Goal: Task Accomplishment & Management: Manage account settings

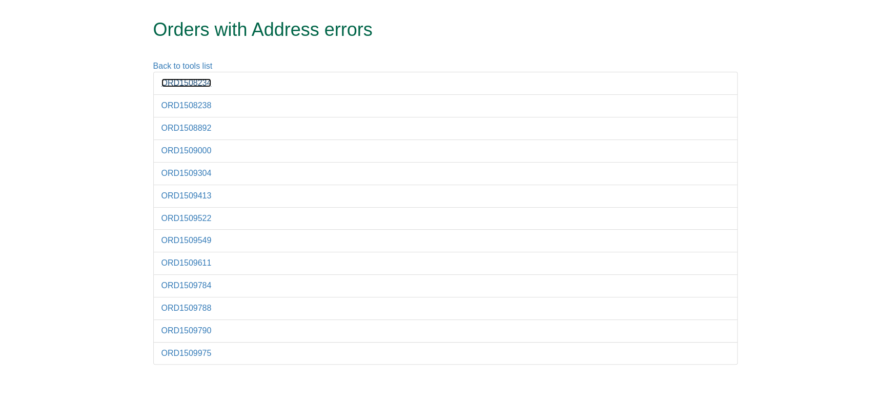
click at [193, 82] on link "ORD1508234" at bounding box center [187, 82] width 50 height 9
click at [173, 106] on link "ORD1508238" at bounding box center [187, 105] width 50 height 9
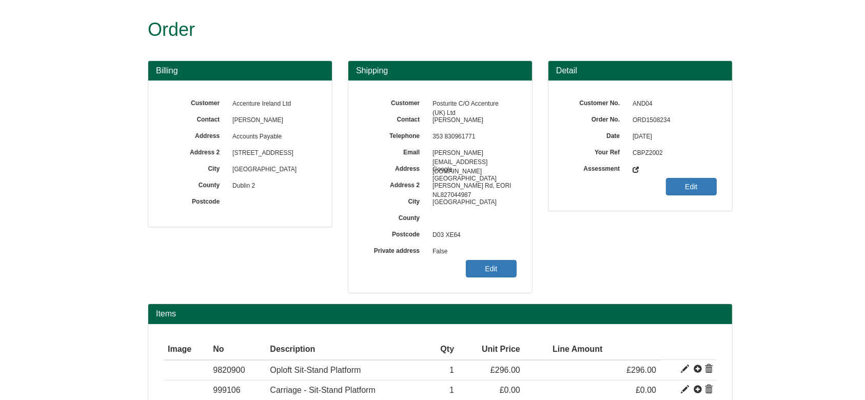
click at [645, 119] on span "ORD1508234" at bounding box center [671, 120] width 89 height 16
copy span "ORD1508234"
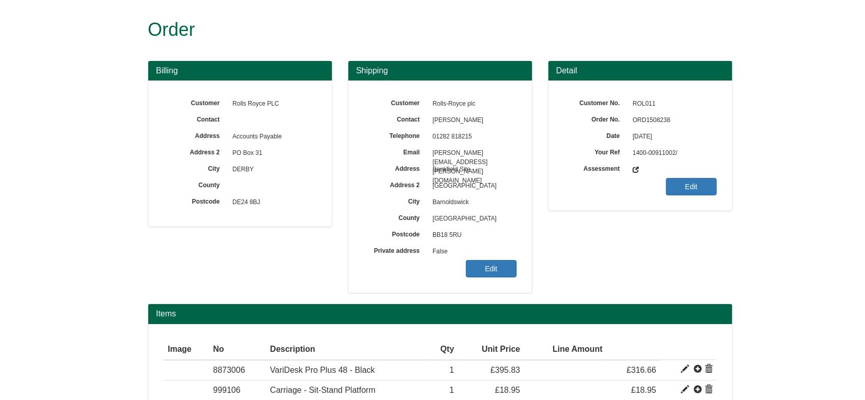
click at [647, 118] on span "ORD1508238" at bounding box center [671, 120] width 89 height 16
copy span "ORD1508238"
click at [492, 272] on link "Edit" at bounding box center [491, 268] width 51 height 17
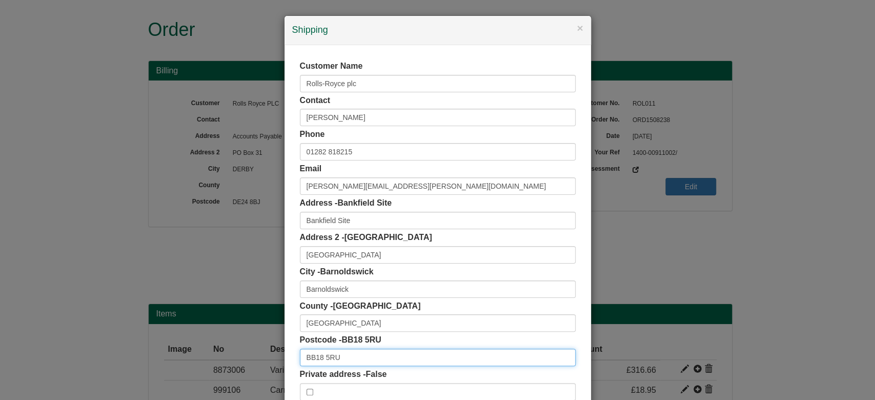
drag, startPoint x: 341, startPoint y: 352, endPoint x: 230, endPoint y: 357, distance: 110.9
click at [230, 357] on div "× Shipping Customer Name Rolls-Royce plc Contact Darren Hawkins Phone 01282 818…" at bounding box center [437, 200] width 875 height 400
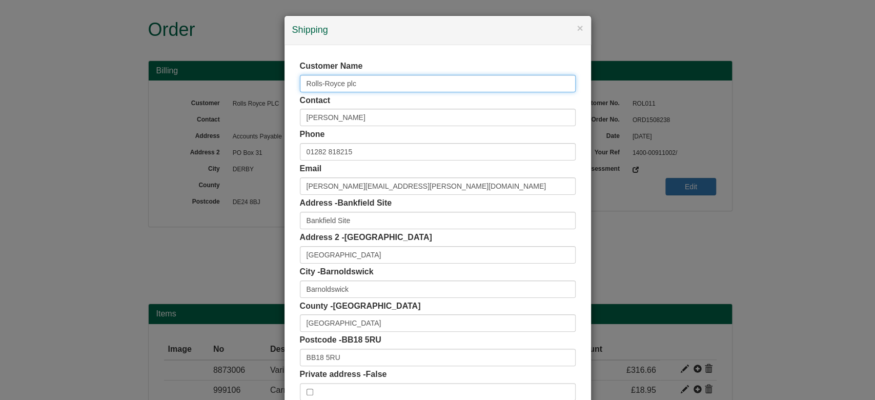
drag, startPoint x: 305, startPoint y: 93, endPoint x: 224, endPoint y: 113, distance: 83.5
click at [224, 113] on div "× Shipping Customer Name Rolls-Royce plc Contact Darren Hawkins Phone 01282 818…" at bounding box center [437, 200] width 875 height 400
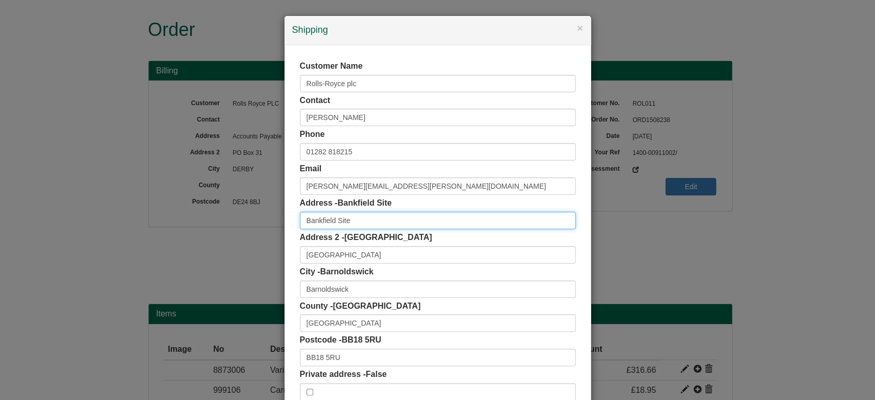
drag, startPoint x: 345, startPoint y: 220, endPoint x: 212, endPoint y: 211, distance: 133.1
click at [212, 211] on div "× Shipping Customer Name Rolls-Royce plc Contact Darren Hawkins Phone 01282 818…" at bounding box center [437, 200] width 875 height 400
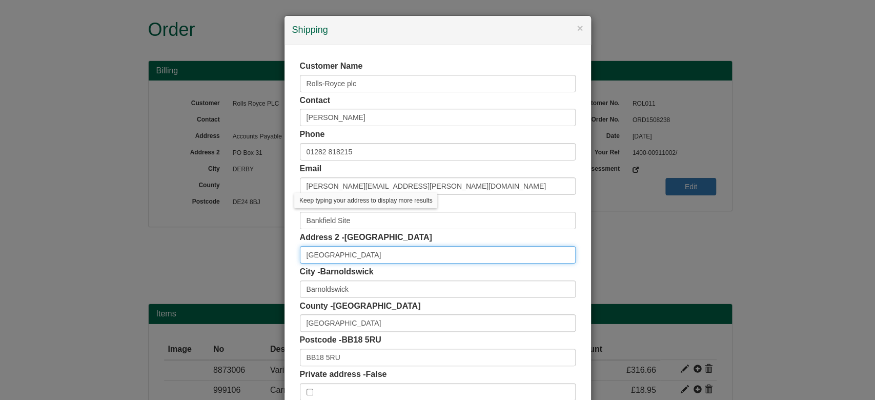
click at [335, 257] on input "Skipton Road" at bounding box center [438, 254] width 276 height 17
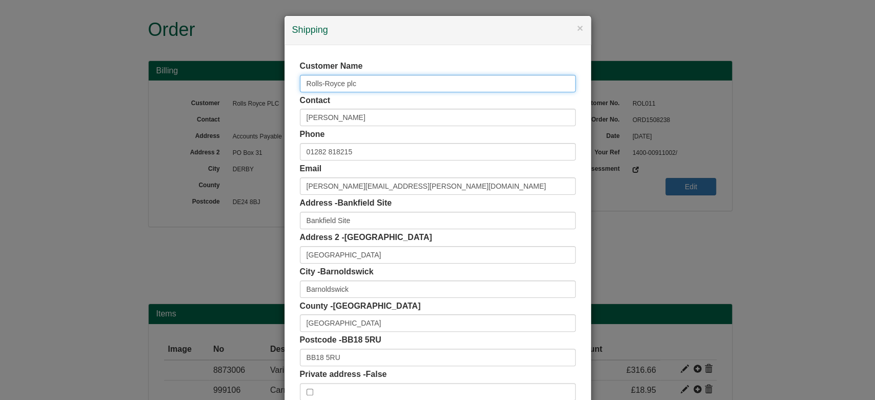
drag, startPoint x: 365, startPoint y: 84, endPoint x: 267, endPoint y: 74, distance: 98.0
click at [267, 74] on div "× Shipping Customer Name Rolls-Royce plc Contact Darren Hawkins Phone 01282 818…" at bounding box center [437, 200] width 875 height 400
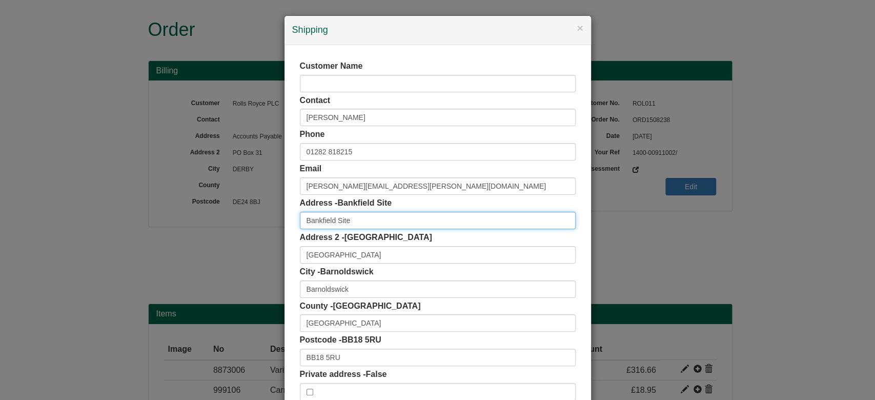
click at [304, 220] on input "Bankfield Site" at bounding box center [438, 220] width 276 height 17
click at [300, 219] on input "Bankfield Site" at bounding box center [438, 220] width 276 height 17
paste input "Rolls-Royce plc"
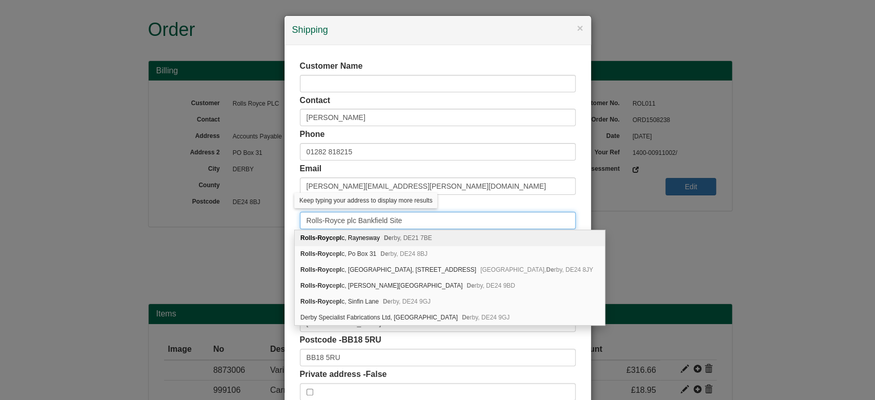
drag, startPoint x: 353, startPoint y: 220, endPoint x: 479, endPoint y: 221, distance: 126.2
click at [479, 221] on input "Rolls-Royce plc Bankfield Site" at bounding box center [438, 220] width 276 height 17
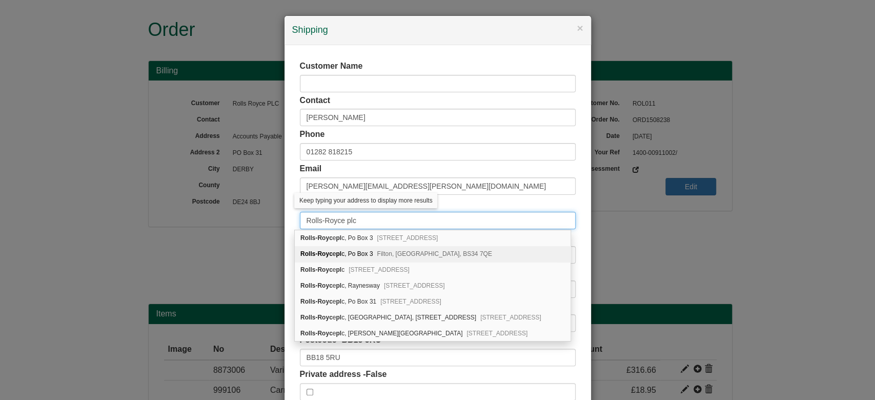
type input "Rolls-Royce plc"
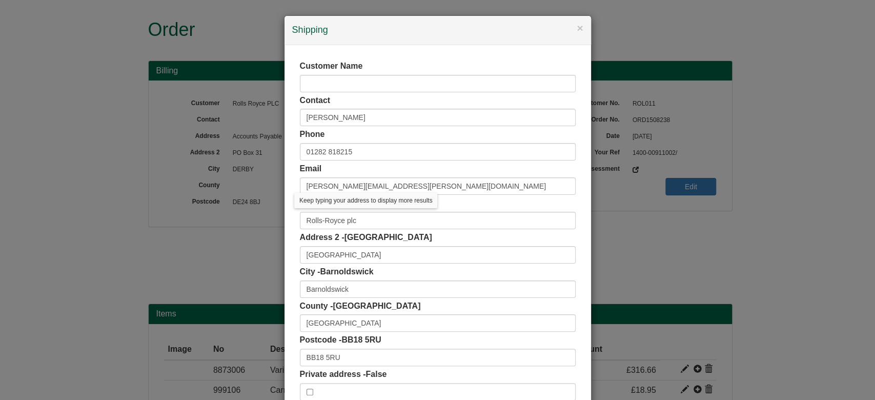
click at [290, 234] on div "Customer Name Contact Darren Hawkins Phone 01282 818215 Email DARREN.HAWKINS@RO…" at bounding box center [438, 230] width 307 height 371
click at [293, 254] on div "Customer Name Contact Darren Hawkins Phone 01282 818215 Email DARREN.HAWKINS@RO…" at bounding box center [438, 230] width 307 height 371
click at [300, 254] on input "Skipton Road" at bounding box center [438, 254] width 276 height 17
paste input "Bankfield Site"
type input "Bankfield Site, Skipton Road"
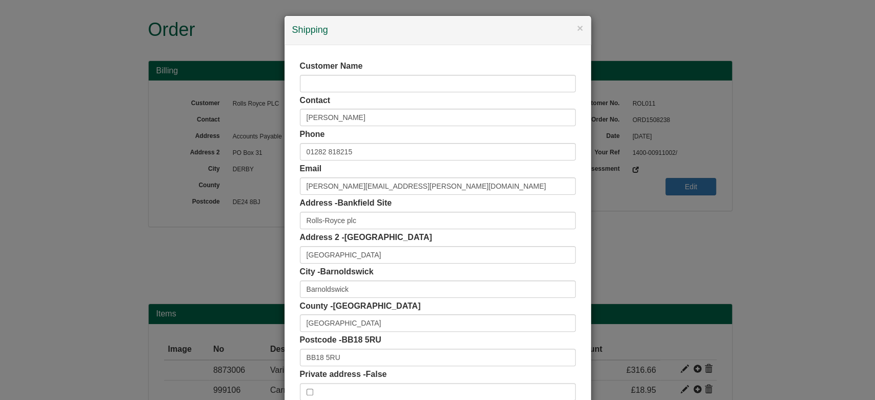
click at [681, 360] on div "× Shipping Customer Name Contact Darren Hawkins Phone 01282 818215 Email DARREN…" at bounding box center [437, 200] width 875 height 400
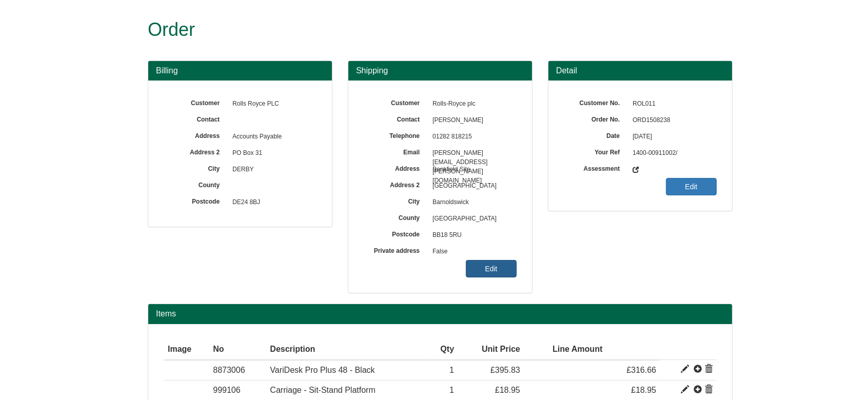
click at [505, 269] on link "Edit" at bounding box center [491, 268] width 51 height 17
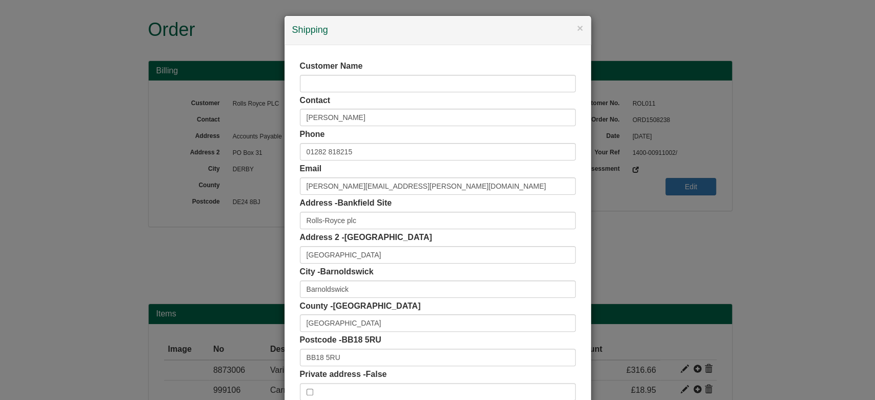
scroll to position [65, 0]
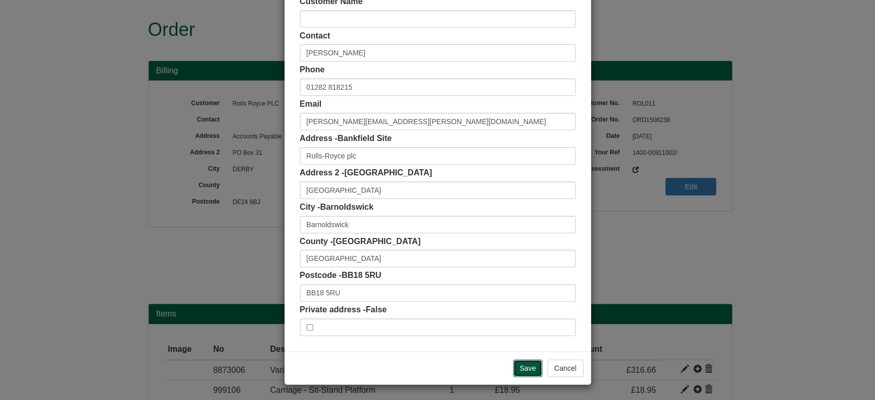
click at [516, 367] on input "Save" at bounding box center [528, 368] width 30 height 17
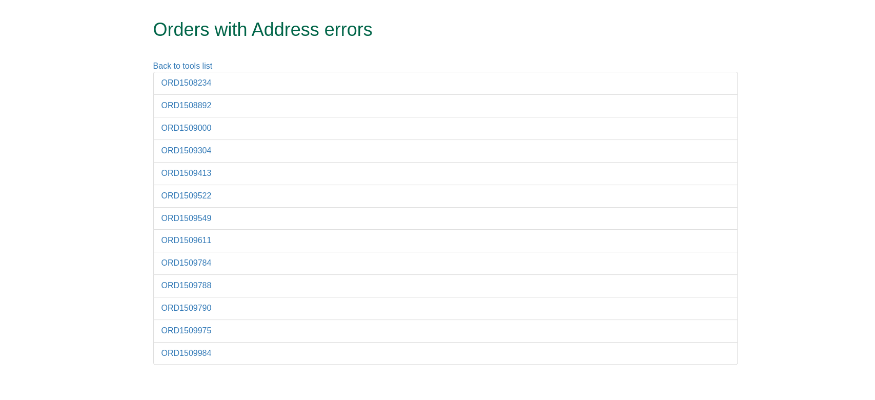
click at [186, 111] on li "ORD1508892" at bounding box center [445, 105] width 585 height 23
click at [177, 107] on link "ORD1508892" at bounding box center [187, 105] width 50 height 9
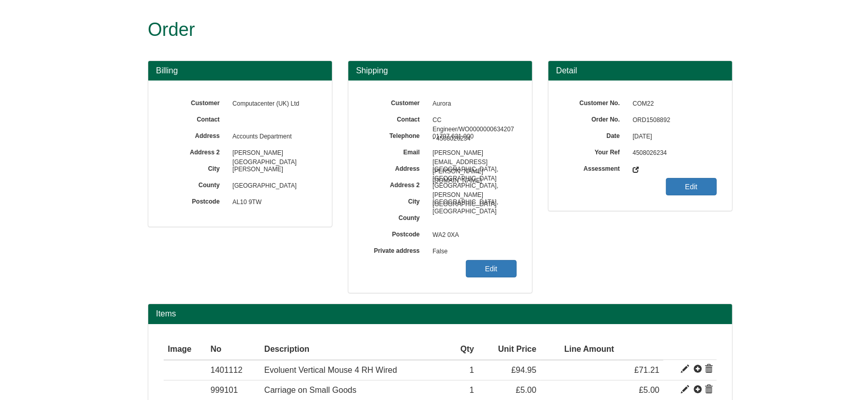
click at [647, 122] on span "ORD1508892" at bounding box center [671, 120] width 89 height 16
copy span "ORD1508892"
click at [480, 266] on link "Edit" at bounding box center [491, 268] width 51 height 17
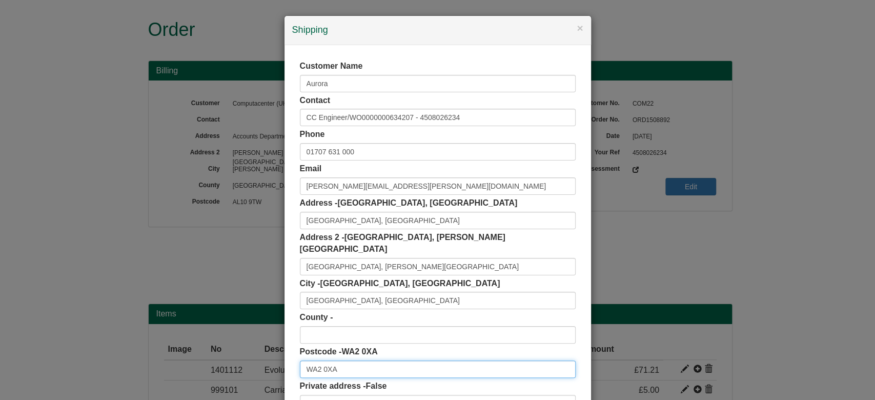
click at [359, 364] on input "WA2 0XA" at bounding box center [438, 369] width 276 height 17
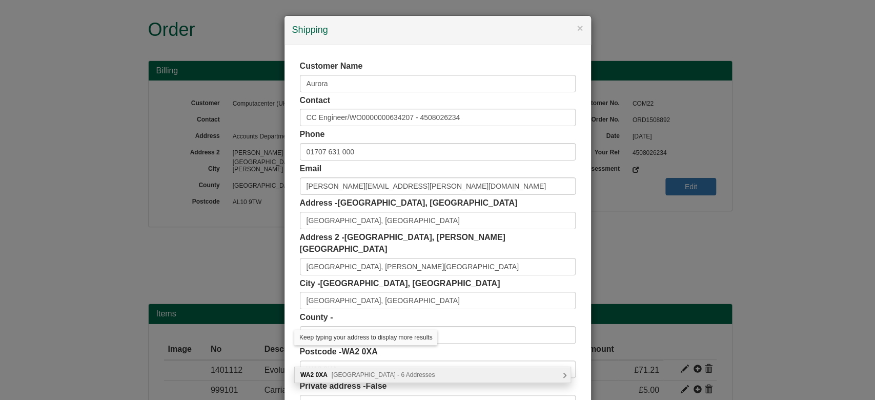
click at [374, 372] on span "Longbarn Boulevard, Warrington - 6 Addresses" at bounding box center [384, 374] width 104 height 7
type input "WA2 0XA"
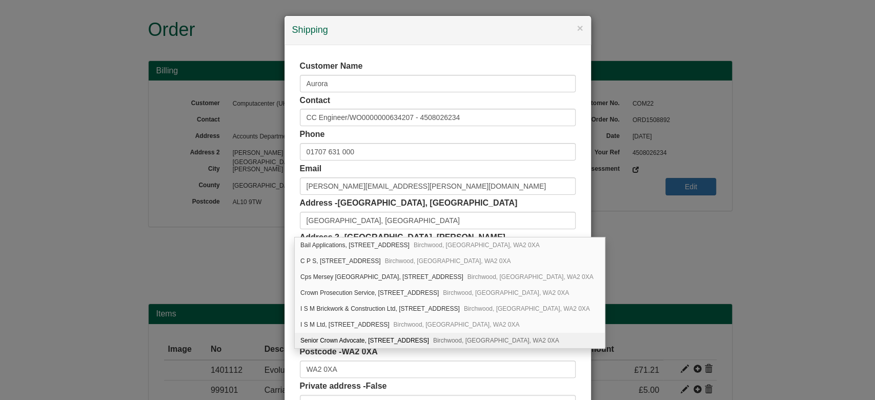
click at [285, 324] on div "Customer Name Aurora Contact CC Engineer/WO0000000634207 - 4508026234 Phone 017…" at bounding box center [438, 236] width 307 height 383
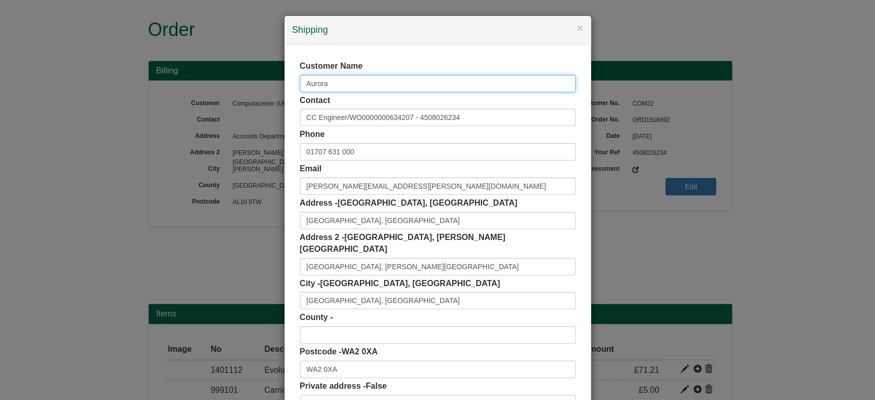
drag, startPoint x: 341, startPoint y: 76, endPoint x: 242, endPoint y: 89, distance: 99.3
click at [242, 89] on div "× Shipping Customer Name Aurora Contact CC Engineer/WO0000000634207 - 450802623…" at bounding box center [437, 200] width 875 height 400
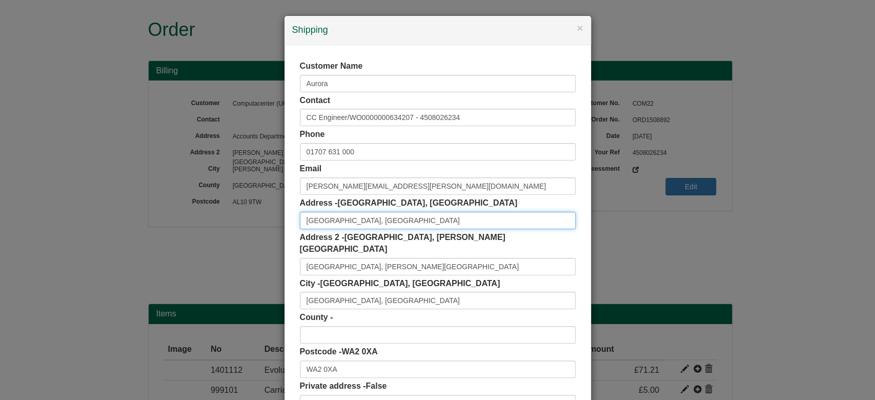
drag, startPoint x: 386, startPoint y: 222, endPoint x: 192, endPoint y: 255, distance: 196.7
click at [192, 255] on div "× Shipping Customer Name Aurora Contact CC Engineer/WO0000000634207 - 450802623…" at bounding box center [437, 200] width 875 height 400
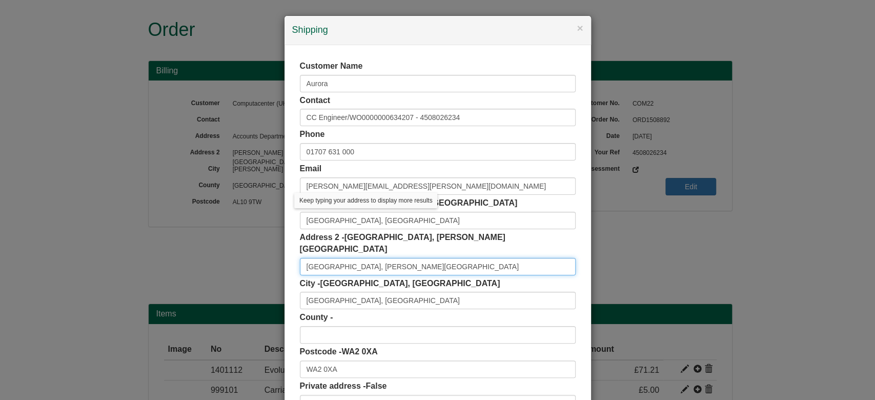
drag, startPoint x: 463, startPoint y: 252, endPoint x: 286, endPoint y: 255, distance: 177.5
click at [286, 255] on div "Customer Name Aurora Contact CC Engineer/WO0000000634207 - 4508026234 Phone 017…" at bounding box center [438, 236] width 307 height 383
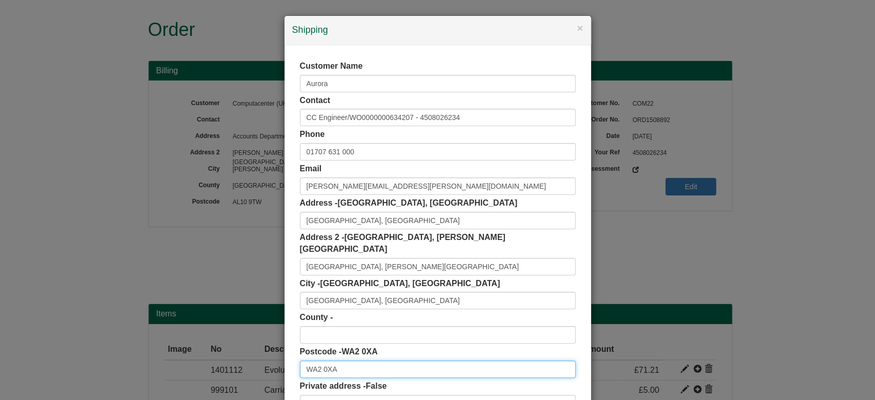
drag, startPoint x: 339, startPoint y: 359, endPoint x: 248, endPoint y: 359, distance: 90.8
click at [248, 359] on div "× Shipping Customer Name Aurora Contact CC Engineer/WO0000000634207 - 450802623…" at bounding box center [437, 200] width 875 height 400
click at [577, 29] on button "×" at bounding box center [580, 28] width 6 height 11
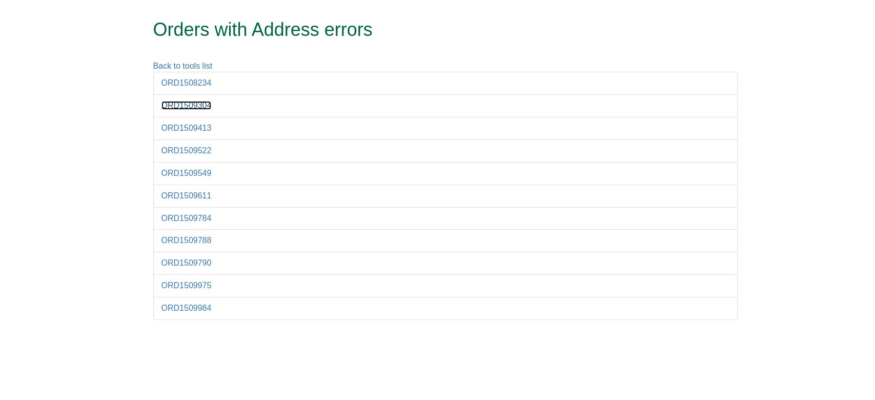
click at [202, 107] on link "ORD1509304" at bounding box center [187, 105] width 50 height 9
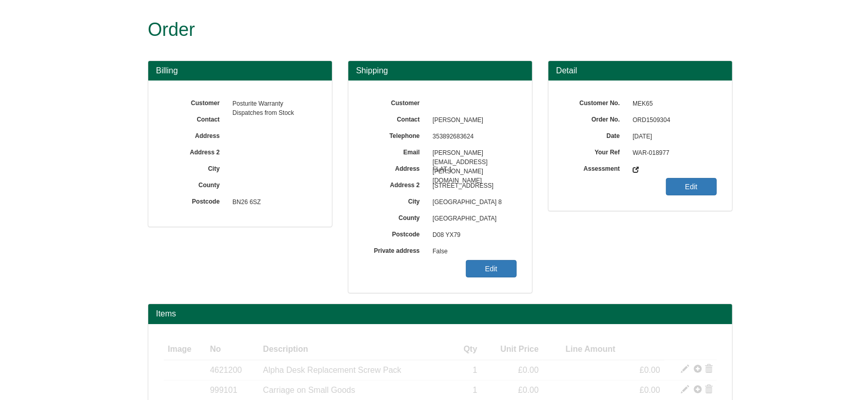
click at [642, 116] on span "ORD1509304" at bounding box center [671, 120] width 89 height 16
copy span "ORD1509304"
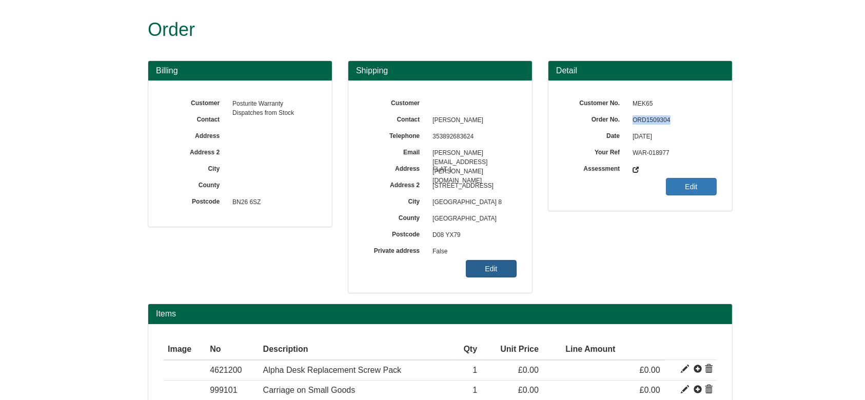
click at [505, 265] on link "Edit" at bounding box center [491, 268] width 51 height 17
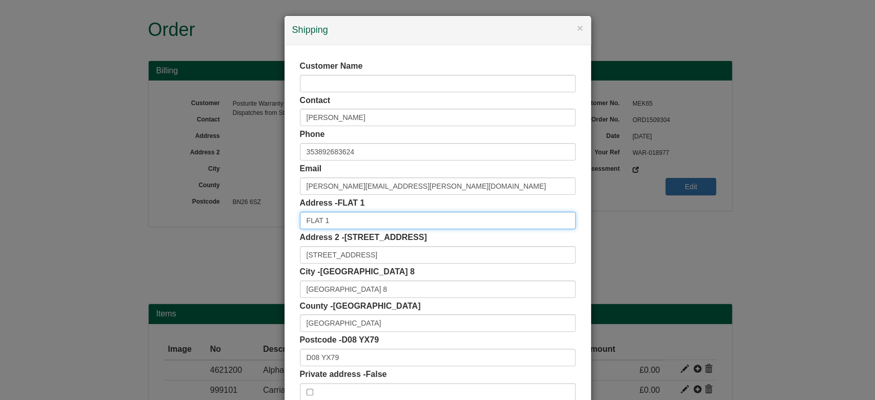
drag, startPoint x: 350, startPoint y: 218, endPoint x: 234, endPoint y: 219, distance: 115.9
click at [234, 219] on div "× Shipping Customer Name Contact Karishma Umesh Chaurasia Phone 353892683624 Em…" at bounding box center [437, 200] width 875 height 400
paste input "80 SOUTH CIRCULAR ROAD"
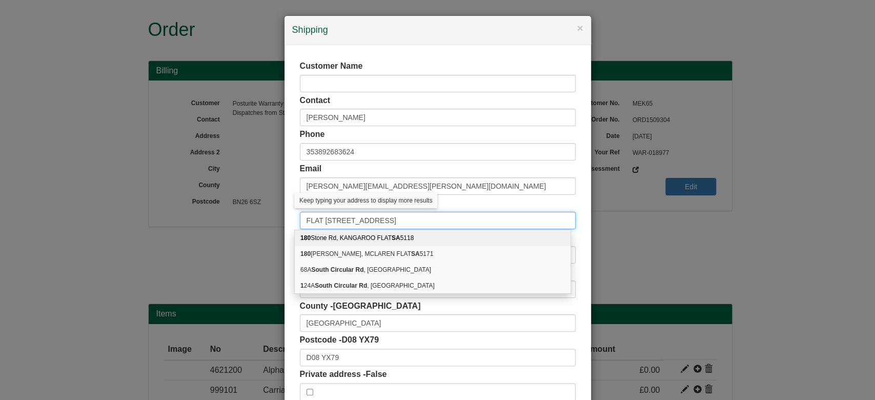
click at [327, 220] on input "FLAT 1 80 SOUTH CIRCULAR ROAD" at bounding box center [438, 220] width 276 height 17
type input "FLAT 1, 80 SOUTH CIRCULAR ROAD"
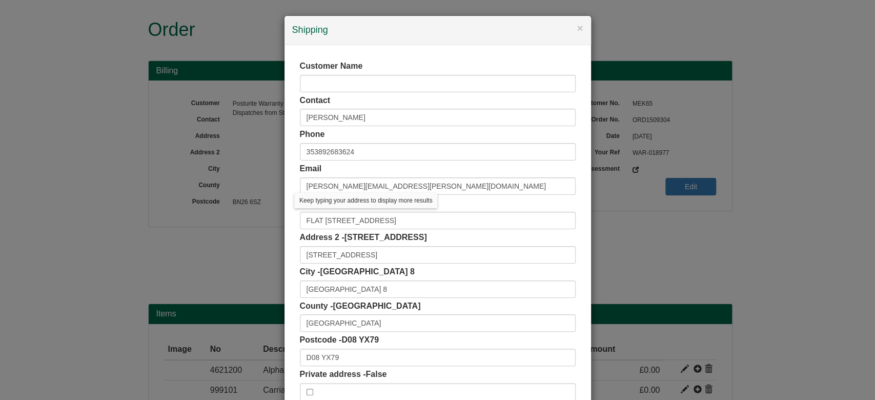
click at [290, 203] on div "Customer Name Contact Karishma Umesh Chaurasia Phone 353892683624 Email karishm…" at bounding box center [438, 230] width 307 height 371
drag, startPoint x: 298, startPoint y: 250, endPoint x: 404, endPoint y: 256, distance: 106.3
click at [404, 256] on input "80 SOUTH CIRCULAR ROAD, NL827044987" at bounding box center [438, 254] width 276 height 17
type input "NL827044987"
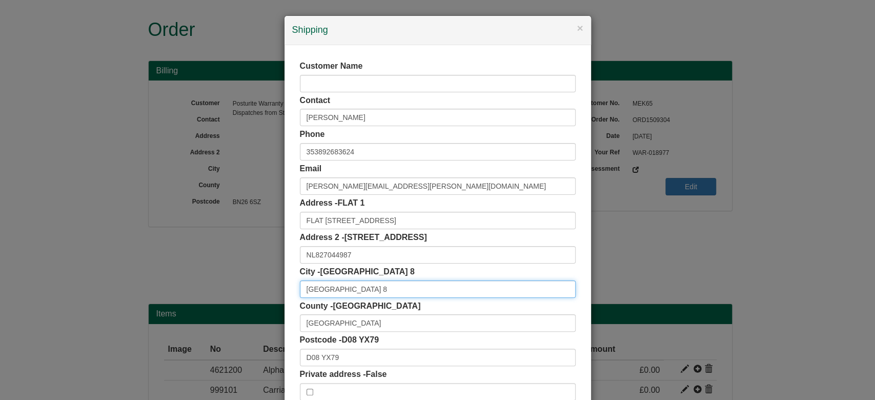
click at [342, 295] on input "DUBLIN 8" at bounding box center [438, 289] width 276 height 17
type input "DUBLIN"
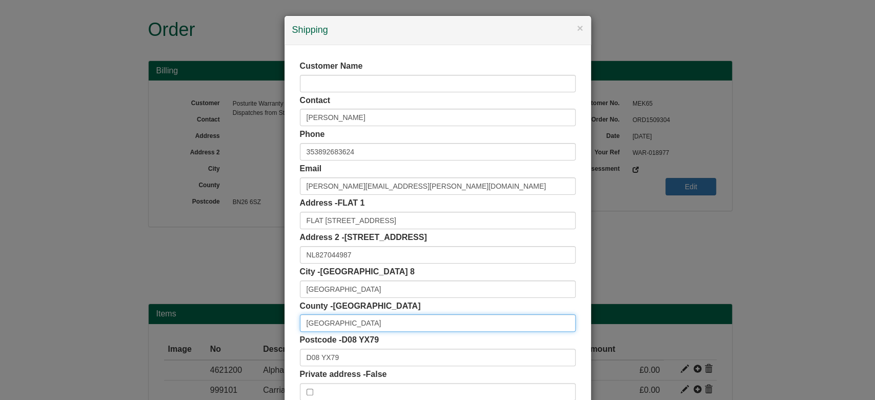
drag, startPoint x: 343, startPoint y: 316, endPoint x: 192, endPoint y: 313, distance: 150.8
click at [192, 313] on div "× Shipping Customer Name Contact Karishma Umesh Chaurasia Phone 353892683624 Em…" at bounding box center [437, 200] width 875 height 400
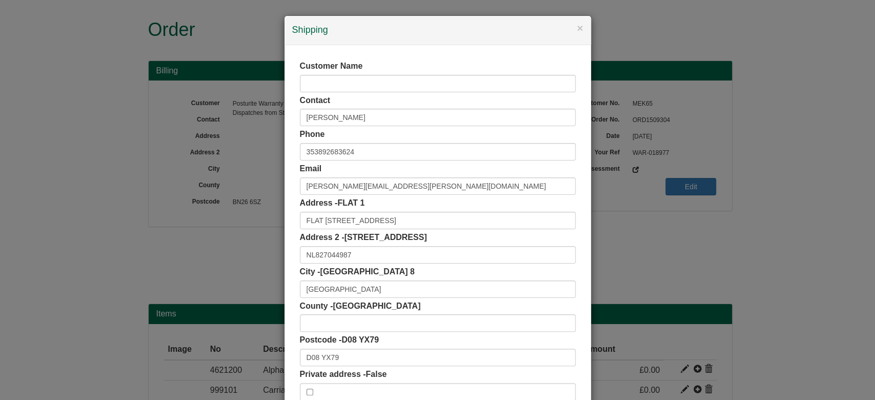
click at [582, 295] on div "Customer Name Contact Karishma Umesh Chaurasia Phone 353892683624 Email karishm…" at bounding box center [438, 230] width 307 height 371
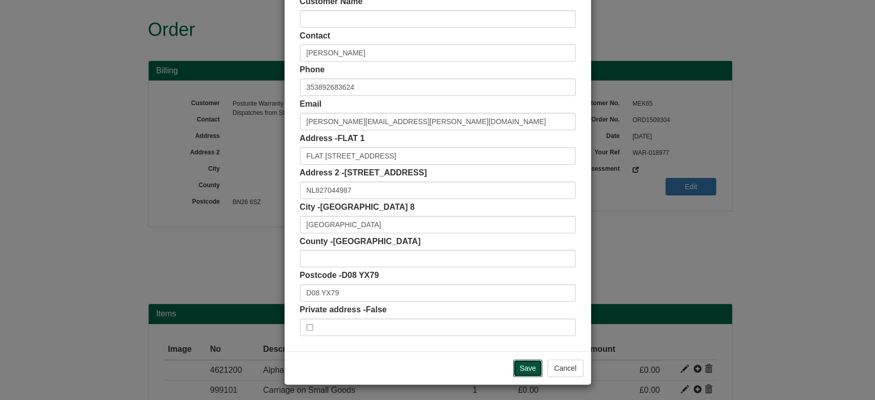
click at [520, 368] on input "Save" at bounding box center [528, 368] width 30 height 17
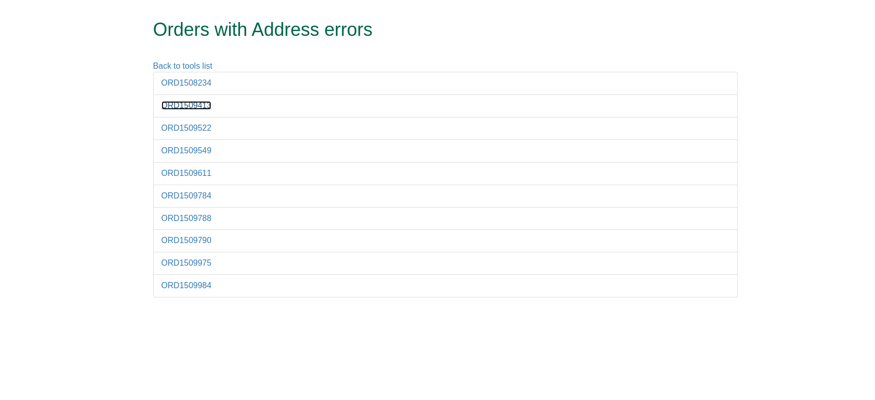
click at [193, 105] on link "ORD1509413" at bounding box center [187, 105] width 50 height 9
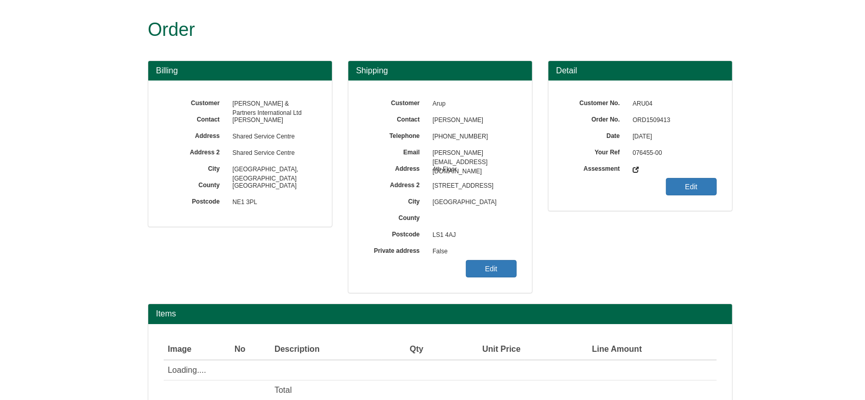
click at [642, 119] on span "ORD1509413" at bounding box center [671, 120] width 89 height 16
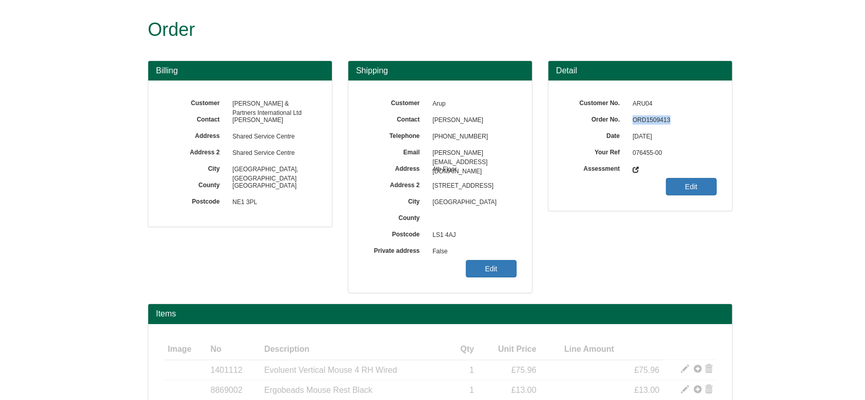
copy span "ORD1509413"
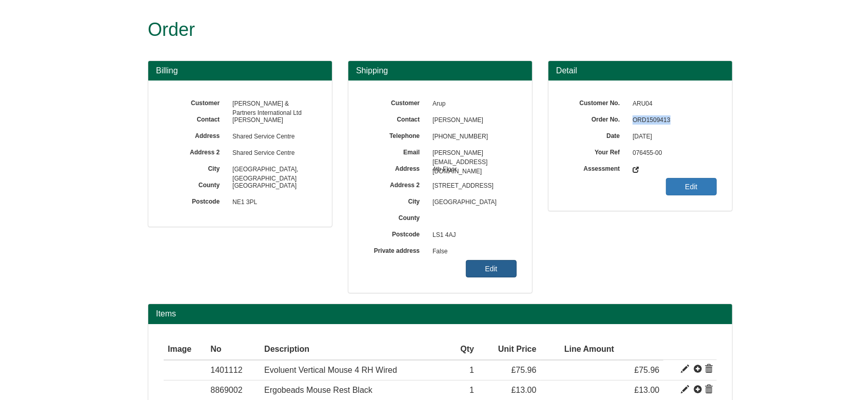
click at [499, 264] on link "Edit" at bounding box center [491, 268] width 51 height 17
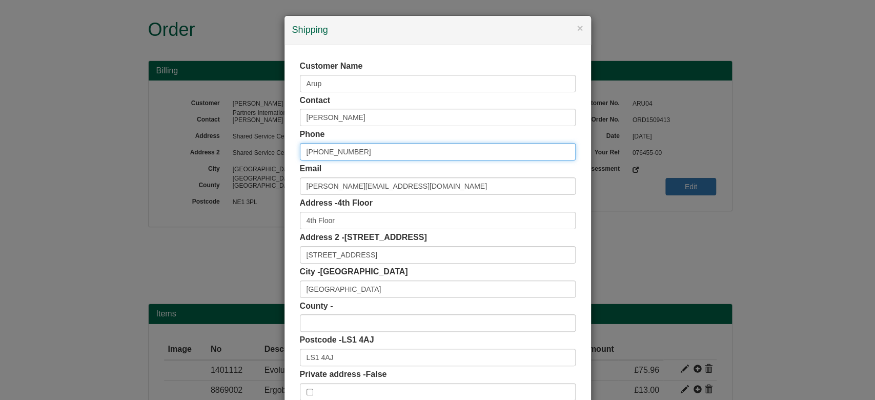
click at [315, 149] on input "[PHONE_NUMBER]" at bounding box center [438, 151] width 276 height 17
type input "0113 301 5816"
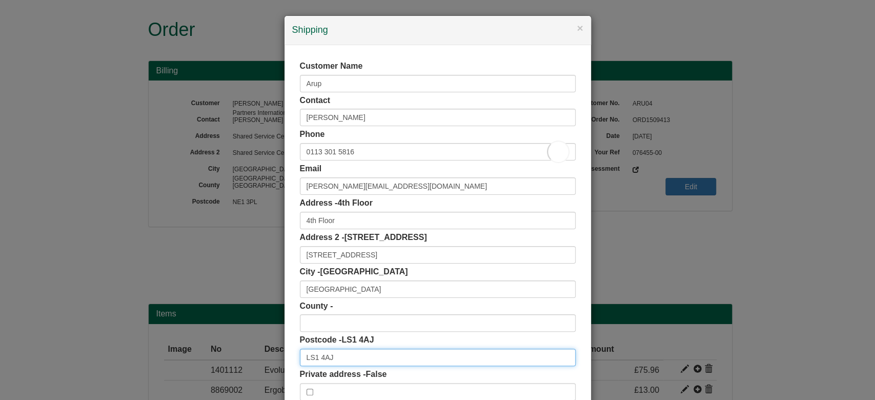
click at [329, 364] on input "LS1 4AJ" at bounding box center [438, 357] width 276 height 17
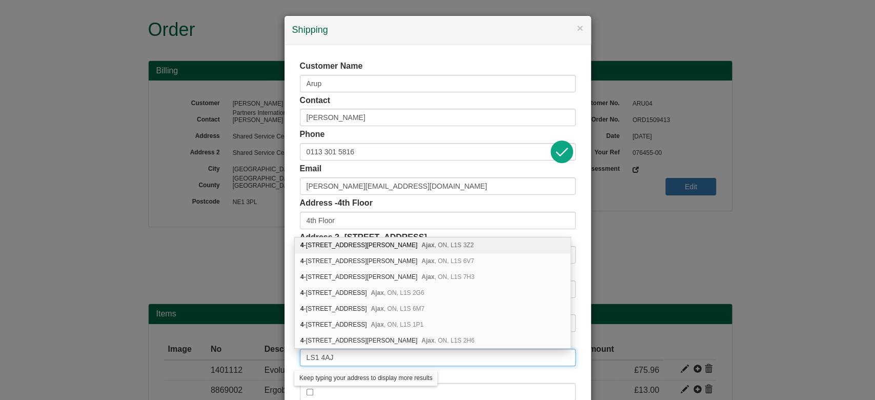
drag, startPoint x: 332, startPoint y: 360, endPoint x: 246, endPoint y: 363, distance: 86.2
click at [246, 363] on div "× Shipping Customer Name Arup Contact [PERSON_NAME] Phone [PHONE_NUMBER] Email …" at bounding box center [437, 200] width 875 height 400
paste input "text"
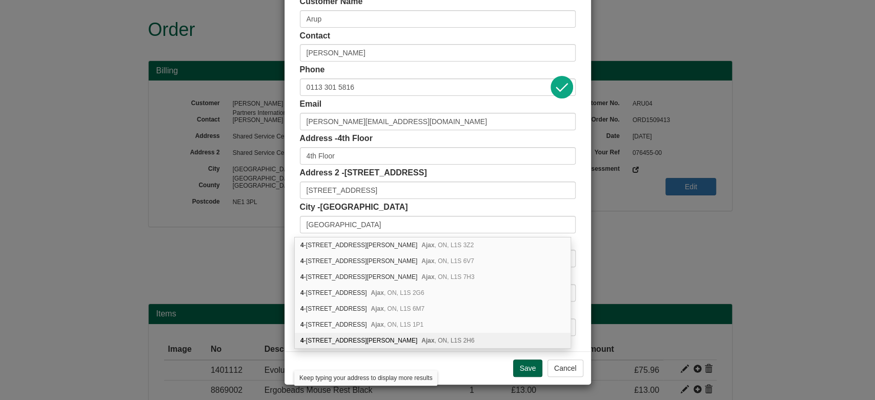
click at [459, 367] on div "Save Cancel" at bounding box center [438, 367] width 307 height 33
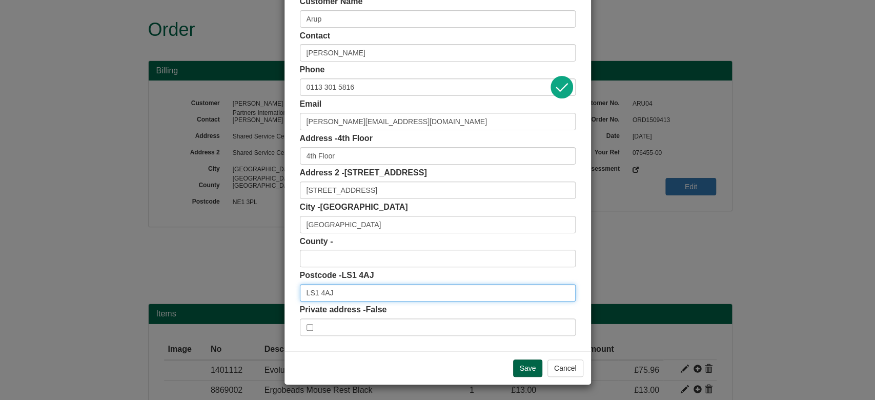
click at [346, 289] on input "LS1 4AJ" at bounding box center [438, 292] width 276 height 17
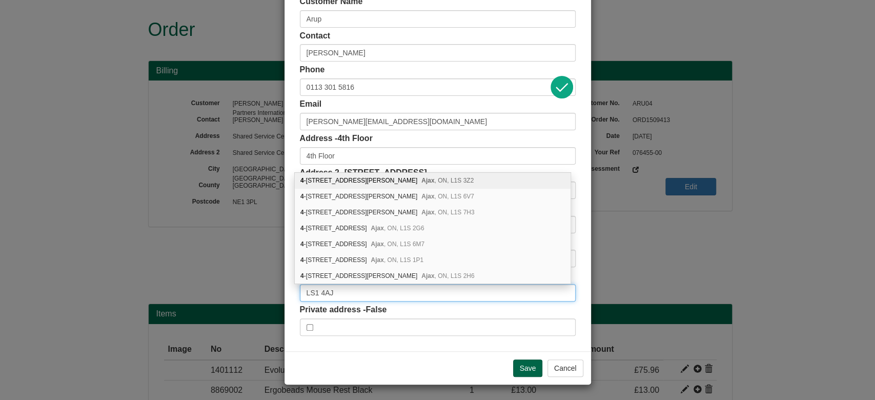
type input "LS1 4AJ"
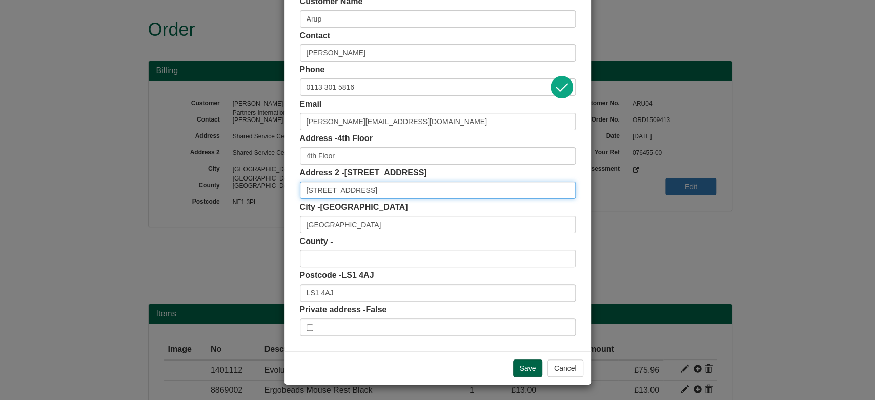
click at [382, 191] on input "[STREET_ADDRESS]" at bounding box center [438, 190] width 276 height 17
type input "[STREET_ADDRESS]"
click at [529, 364] on input "Save" at bounding box center [528, 368] width 30 height 17
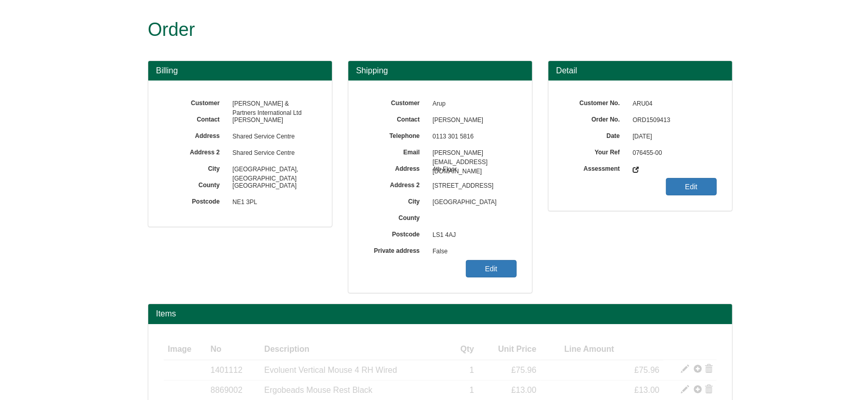
click at [461, 266] on div "Customer Arup Contact [PERSON_NAME] Telephone [PHONE_NUMBER] Email [PERSON_NAME…" at bounding box center [440, 187] width 184 height 212
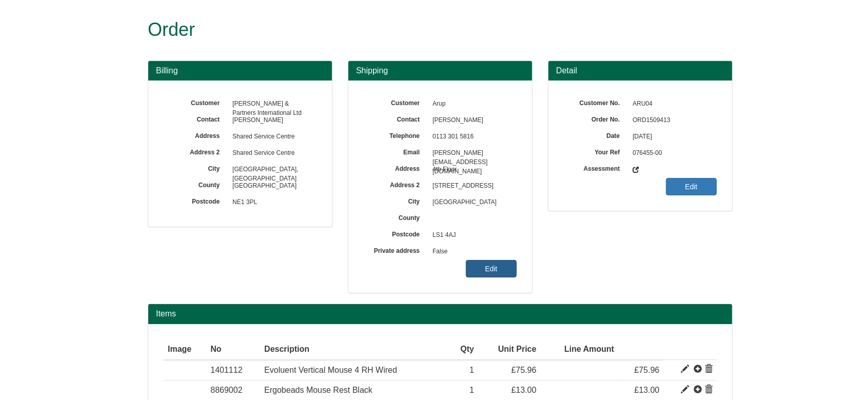
click at [505, 264] on link "Edit" at bounding box center [491, 268] width 51 height 17
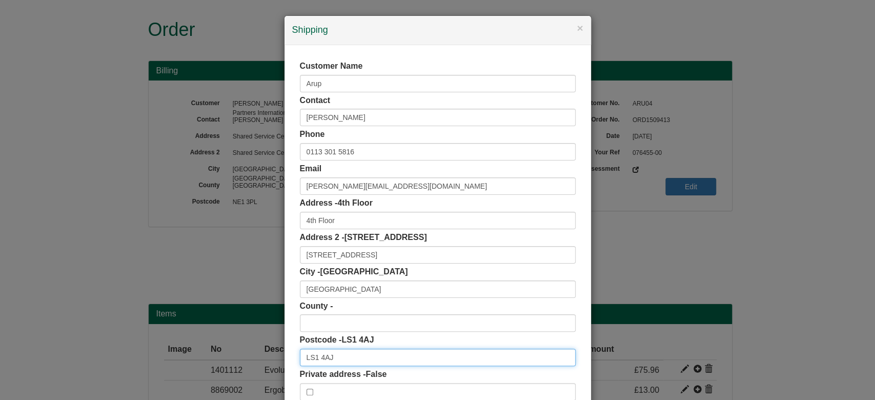
click at [367, 366] on input "LS1 4AJ" at bounding box center [438, 357] width 276 height 17
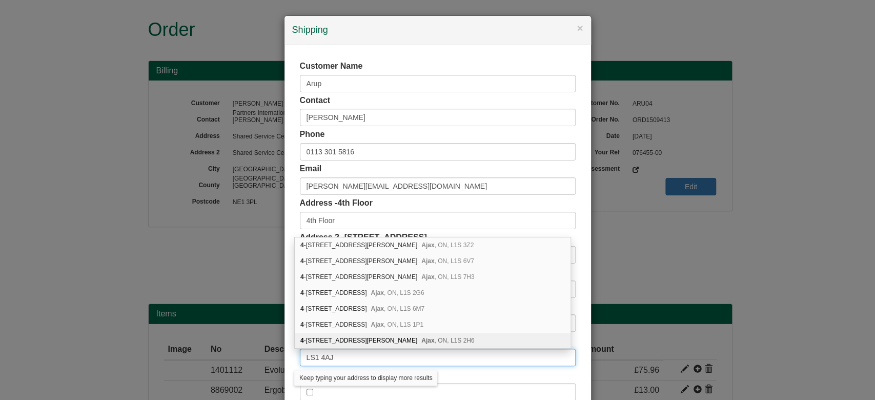
type input "LS1 4AJ"
click at [275, 325] on div "× Shipping Customer Name Arup Contact Leah Towers Phone 0113 301 5816 Email Lea…" at bounding box center [437, 200] width 875 height 400
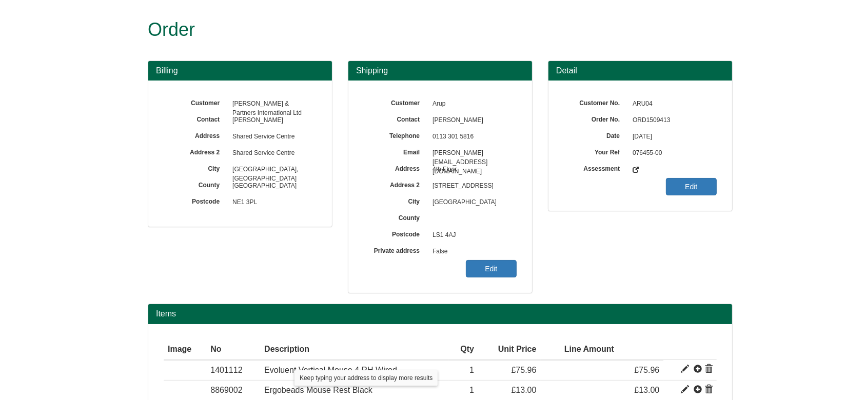
click at [509, 250] on span "False" at bounding box center [471, 252] width 89 height 16
click at [507, 264] on link "Edit" at bounding box center [491, 268] width 51 height 17
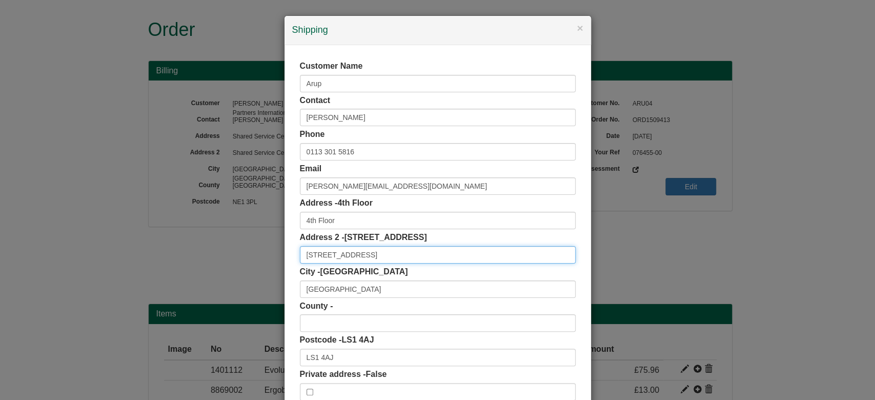
click at [375, 256] on input "12 Wellington Place" at bounding box center [438, 254] width 276 height 17
drag, startPoint x: 375, startPoint y: 256, endPoint x: 283, endPoint y: 253, distance: 92.9
click at [285, 253] on div "Customer Name Arup Contact Leah Towers Phone 0113 301 5816 Email Leah.Towers@ar…" at bounding box center [438, 230] width 307 height 371
type input "12 Wellington Place"
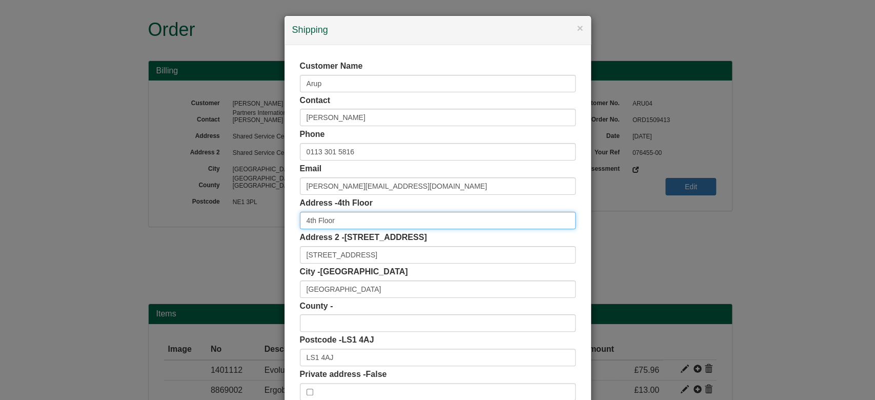
click at [365, 229] on input "4th Floor" at bounding box center [438, 220] width 276 height 17
paste input "12 Wellington Place"
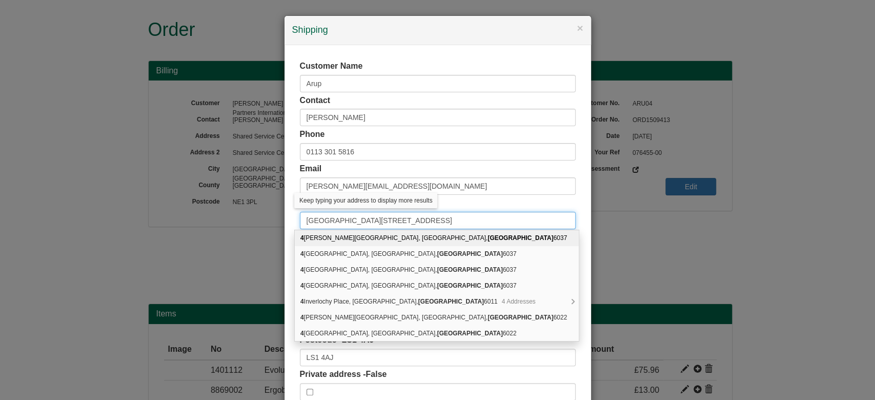
click at [335, 221] on input "4th Floor, 12 Wellington Place" at bounding box center [438, 220] width 276 height 17
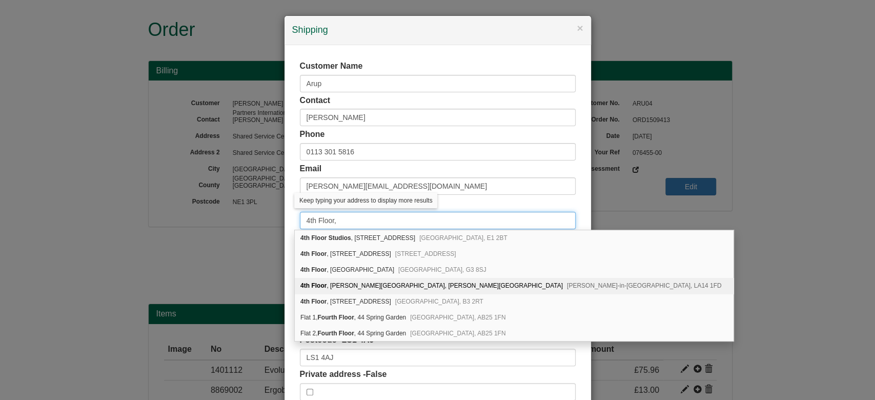
type input "4th Floor"
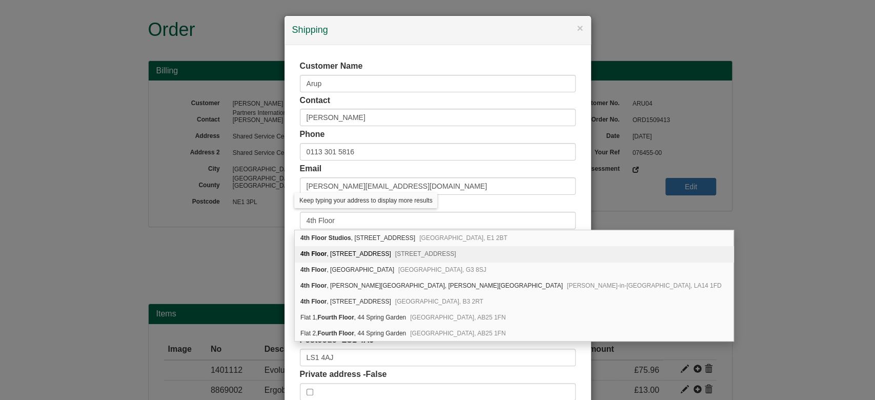
click at [292, 245] on div "Customer Name Arup Contact Leah Towers Phone 0113 301 5816 Email Leah.Towers@ar…" at bounding box center [438, 230] width 307 height 371
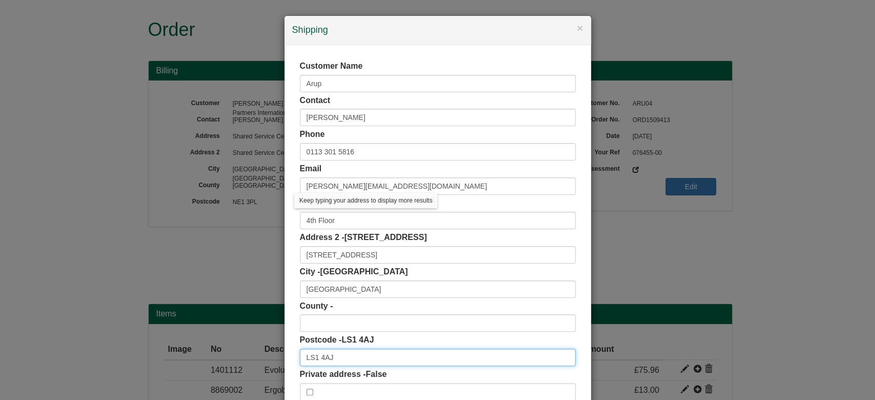
drag, startPoint x: 332, startPoint y: 361, endPoint x: 279, endPoint y: 366, distance: 53.1
click at [285, 366] on div "Customer Name Arup Contact Leah Towers Phone 0113 301 5816 Email Leah.Towers@ar…" at bounding box center [438, 230] width 307 height 371
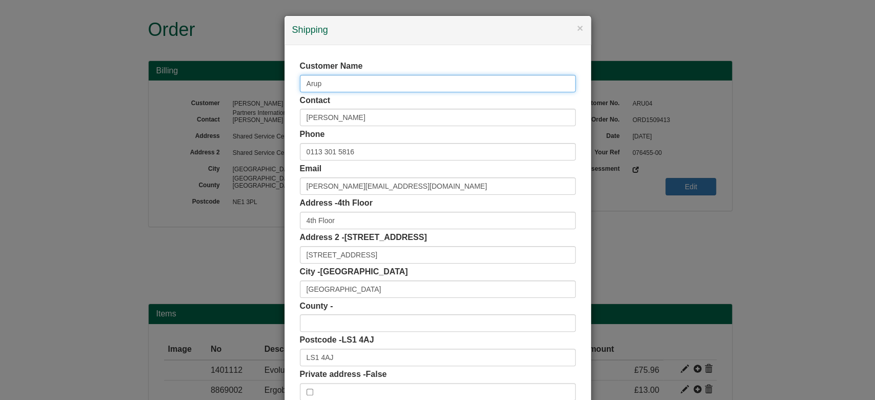
drag, startPoint x: 331, startPoint y: 87, endPoint x: 285, endPoint y: 94, distance: 46.7
click at [285, 94] on div "Customer Name Arup Contact Leah Towers Phone 0113 301 5816 Email Leah.Towers@ar…" at bounding box center [438, 230] width 307 height 371
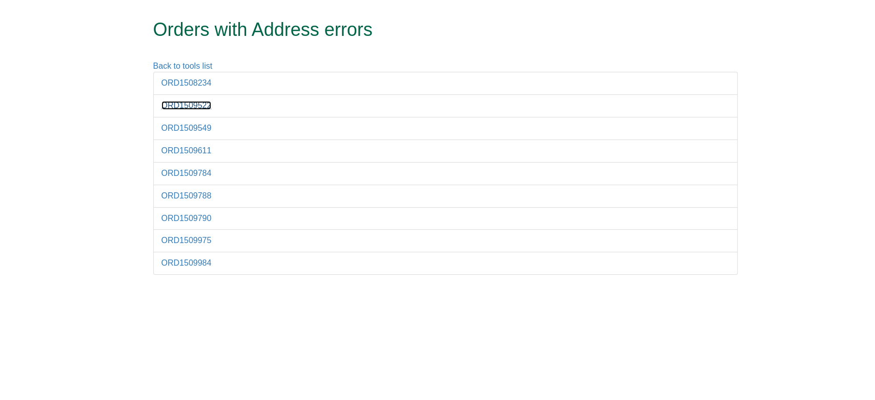
click at [193, 107] on link "ORD1509522" at bounding box center [187, 105] width 50 height 9
click at [176, 109] on link "ORD1509522" at bounding box center [187, 105] width 50 height 9
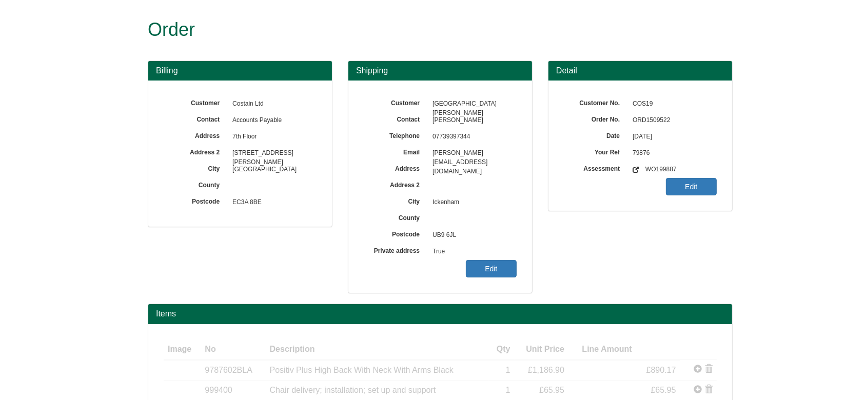
click at [648, 118] on span "ORD1509522" at bounding box center [671, 120] width 89 height 16
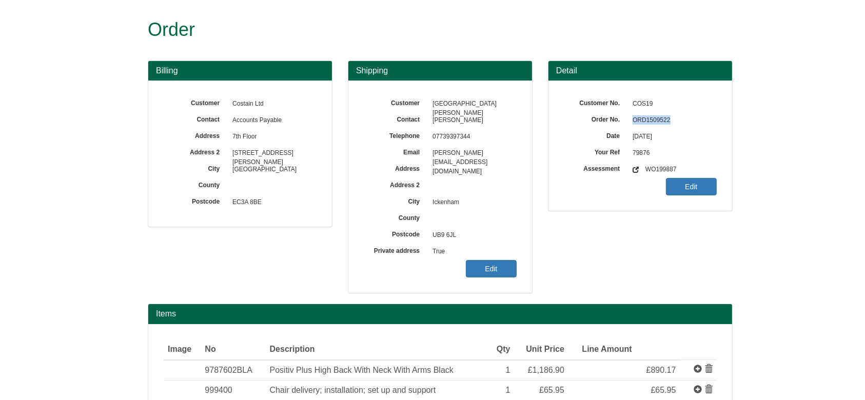
click at [648, 118] on span "ORD1509522" at bounding box center [671, 120] width 89 height 16
copy span "ORD1509522"
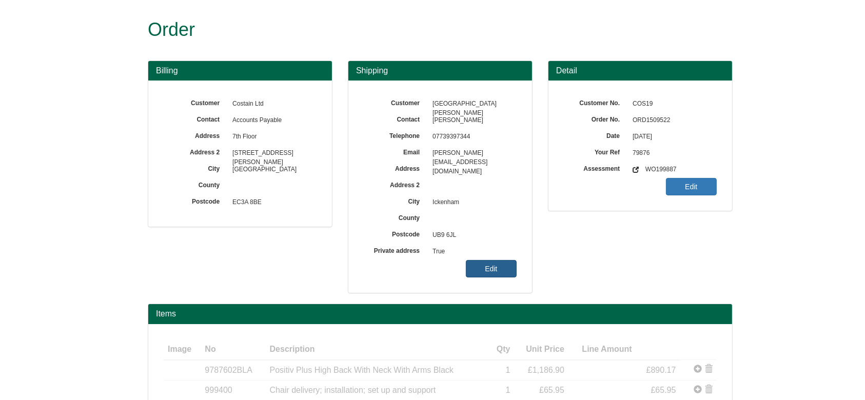
click at [484, 265] on link "Edit" at bounding box center [491, 268] width 51 height 17
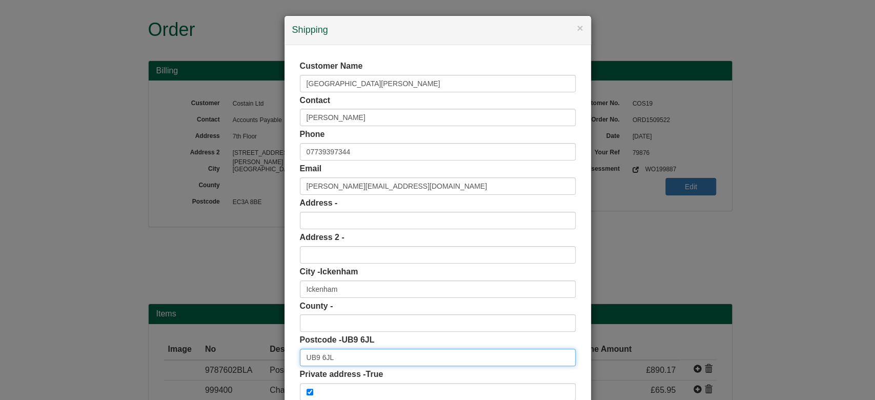
drag, startPoint x: 346, startPoint y: 355, endPoint x: 243, endPoint y: 351, distance: 103.7
click at [243, 351] on div "× Shipping Customer Name Copthall Tunnell South Contact Francis Githaiga Phone …" at bounding box center [437, 200] width 875 height 400
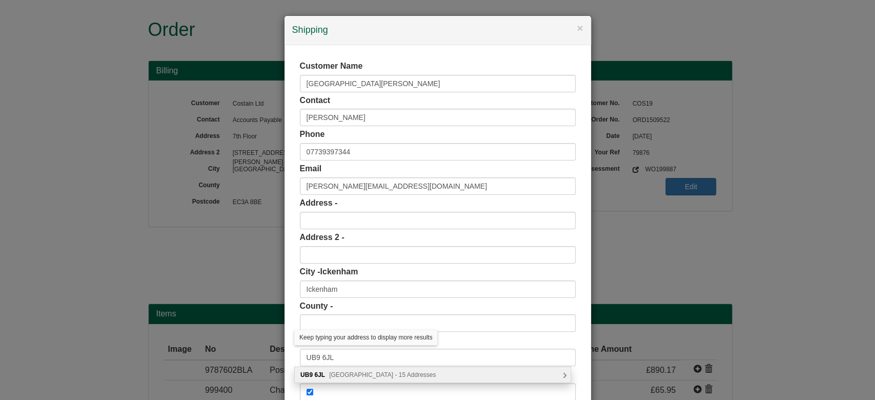
click at [343, 378] on div "UB9 6JL Harvil Road, Uxbridge - 15 Addresses" at bounding box center [433, 374] width 276 height 15
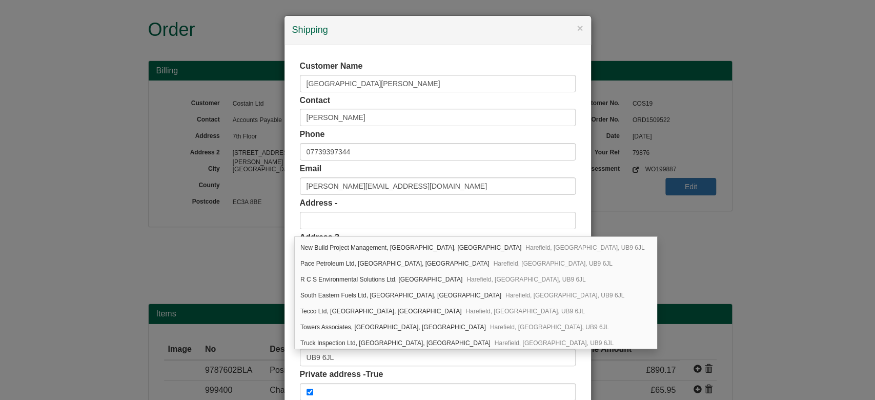
scroll to position [125, 0]
drag, startPoint x: 574, startPoint y: 233, endPoint x: 576, endPoint y: 227, distance: 6.8
click at [576, 227] on div "Customer Name Copthall Tunnell South Contact Francis Githaiga Phone 07739397344…" at bounding box center [438, 230] width 307 height 371
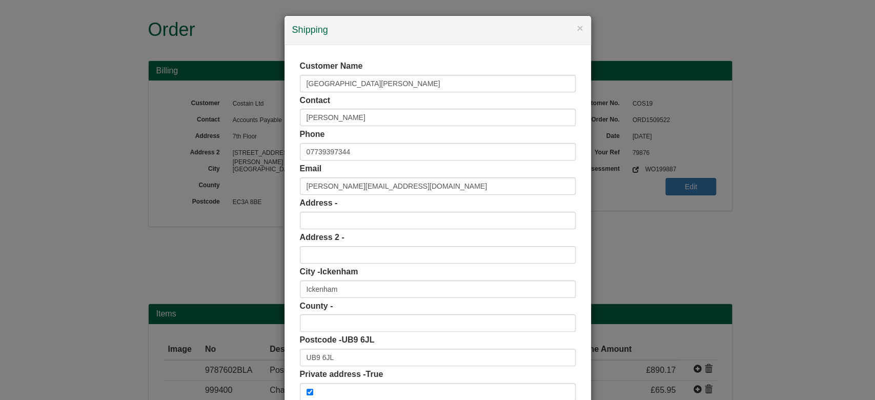
click at [576, 227] on div "Customer Name Copthall Tunnell South Contact Francis Githaiga Phone 07739397344…" at bounding box center [438, 230] width 307 height 371
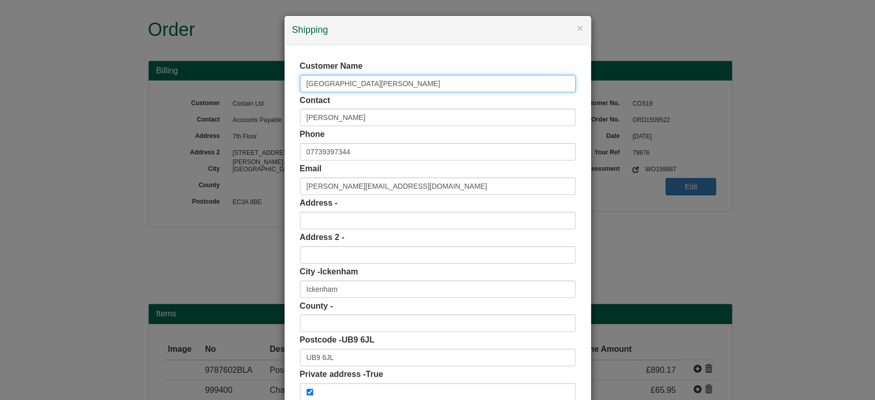
drag, startPoint x: 382, startPoint y: 83, endPoint x: 217, endPoint y: 92, distance: 164.9
click at [217, 92] on div "× Shipping Customer Name Copthall Tunnell South Contact Francis Githaiga Phone …" at bounding box center [437, 200] width 875 height 400
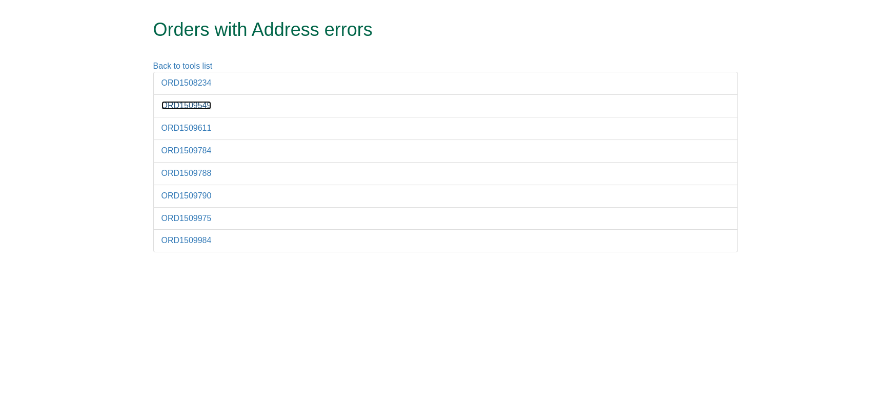
click at [189, 109] on link "ORD1509549" at bounding box center [187, 105] width 50 height 9
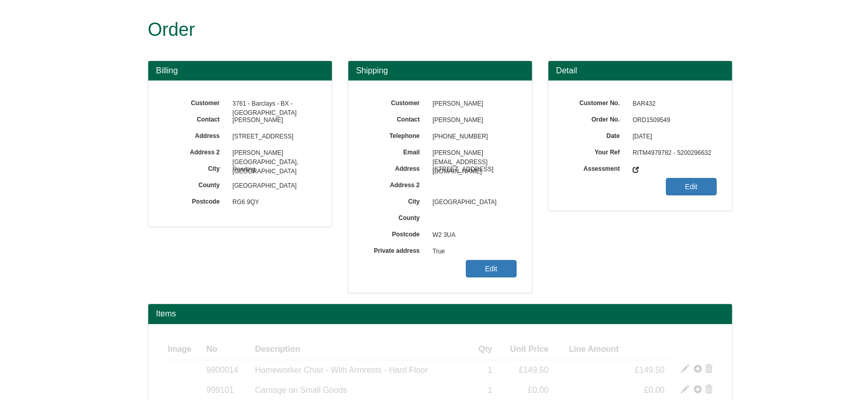
click at [656, 125] on span "ORD1509549" at bounding box center [671, 120] width 89 height 16
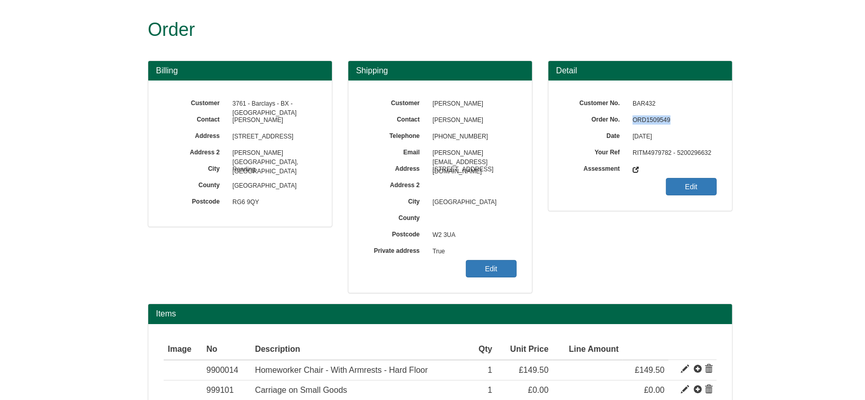
copy span "ORD1509549"
click at [487, 270] on link "Edit" at bounding box center [491, 268] width 51 height 17
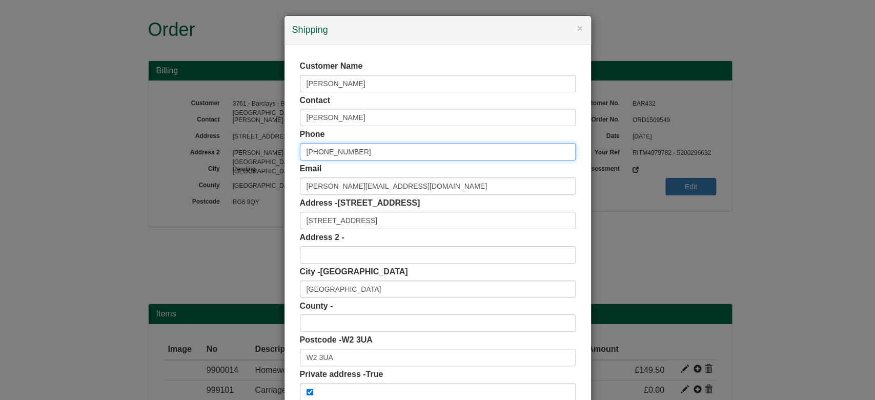
click at [315, 155] on input "+44 7442541304" at bounding box center [438, 151] width 276 height 17
type input "07442541304"
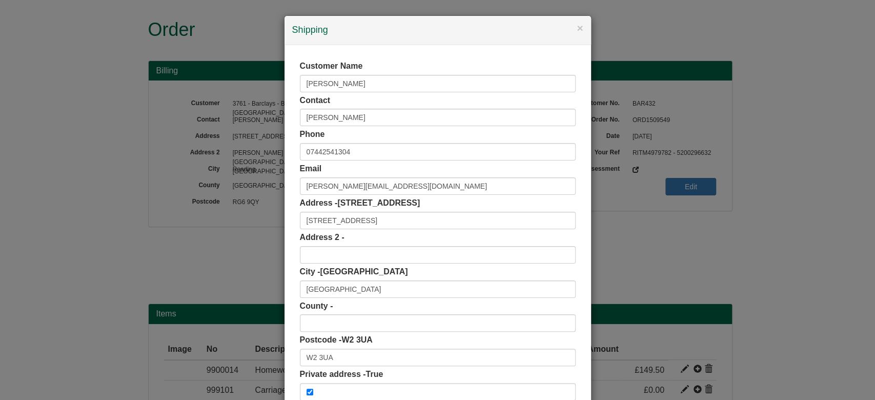
click at [292, 146] on div "Customer Name Fabio Gianfreda Contact Fabio Gianfreda Phone 07442541304 Email f…" at bounding box center [438, 230] width 307 height 371
click at [352, 367] on div "Customer Name Fabio Gianfreda Contact Fabio Gianfreda Phone 07442541304 Email f…" at bounding box center [438, 231] width 276 height 340
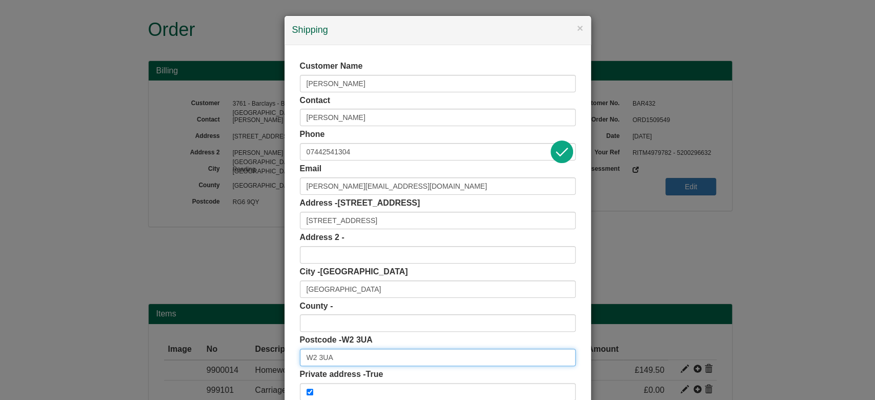
click at [347, 357] on input "W2 3UA" at bounding box center [438, 357] width 276 height 17
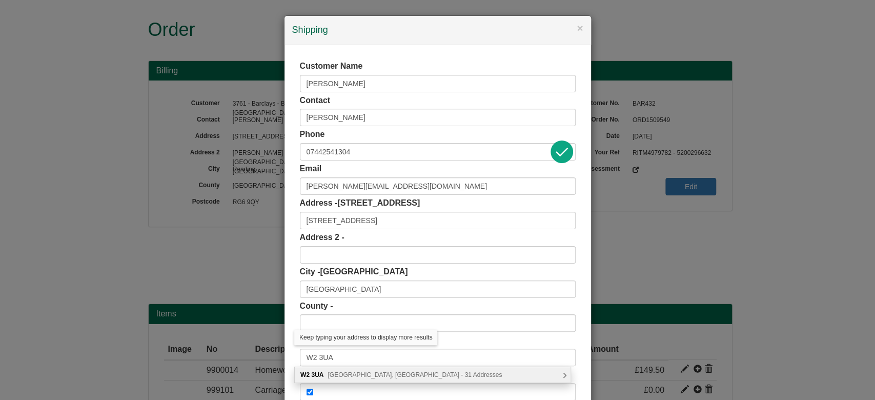
click at [377, 375] on span "Sussex Gardens, London - 31 Addresses" at bounding box center [415, 374] width 174 height 7
type input "W2 3UA"
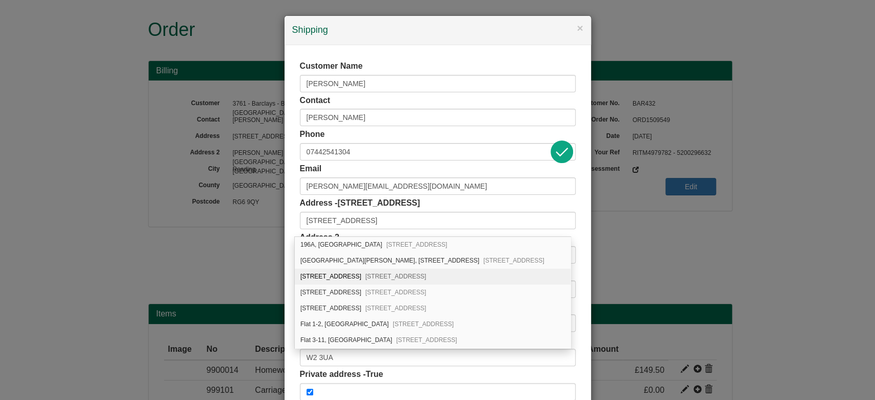
scroll to position [30, 0]
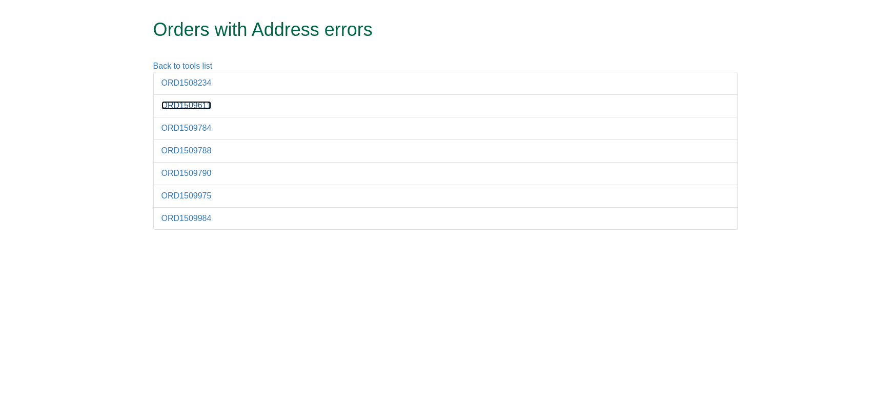
click at [202, 106] on link "ORD1509611" at bounding box center [187, 105] width 50 height 9
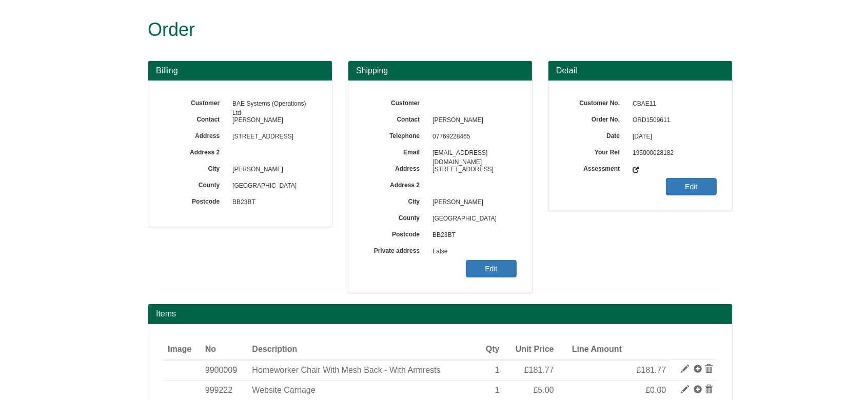
click at [657, 121] on span "ORD1509611" at bounding box center [671, 120] width 89 height 16
copy span "ORD1509611"
click at [504, 269] on link "Edit" at bounding box center [491, 268] width 51 height 17
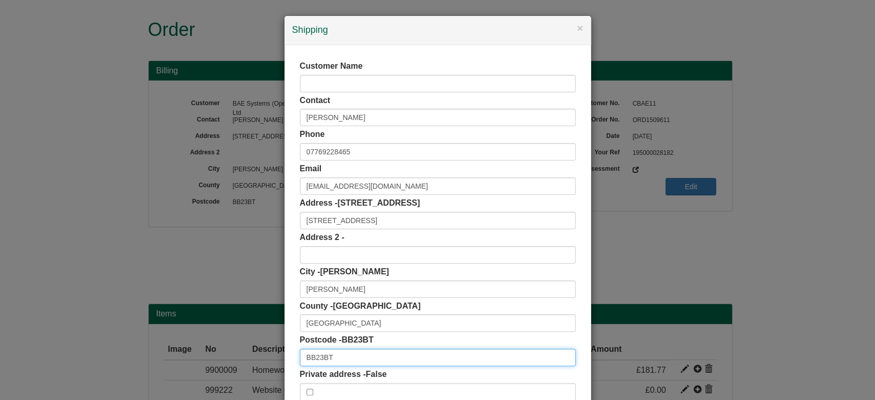
drag, startPoint x: 363, startPoint y: 356, endPoint x: 263, endPoint y: 357, distance: 100.0
click at [263, 357] on div "× Shipping Customer Name Contact [PERSON_NAME] Phone [PHONE_NUMBER] Email [EMAI…" at bounding box center [437, 200] width 875 height 400
paste input "text"
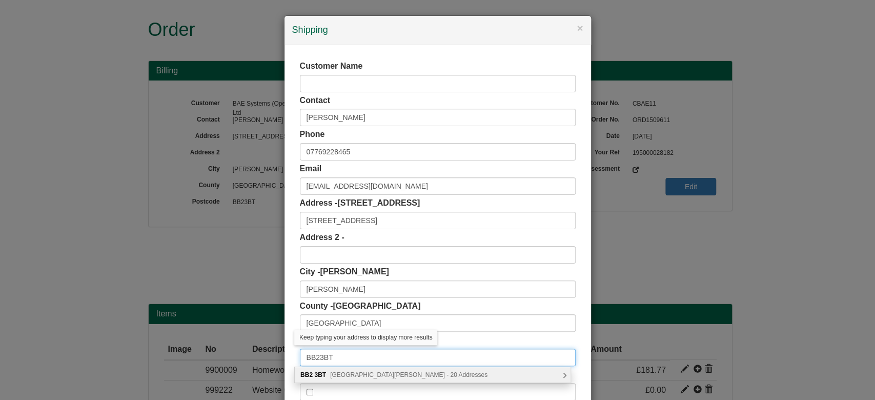
click at [314, 360] on input "BB23BT" at bounding box center [438, 357] width 276 height 17
type input "BB2 3BT"
click at [366, 372] on span "[GEOGRAPHIC_DATA][PERSON_NAME] - 20 Addresses" at bounding box center [408, 374] width 157 height 7
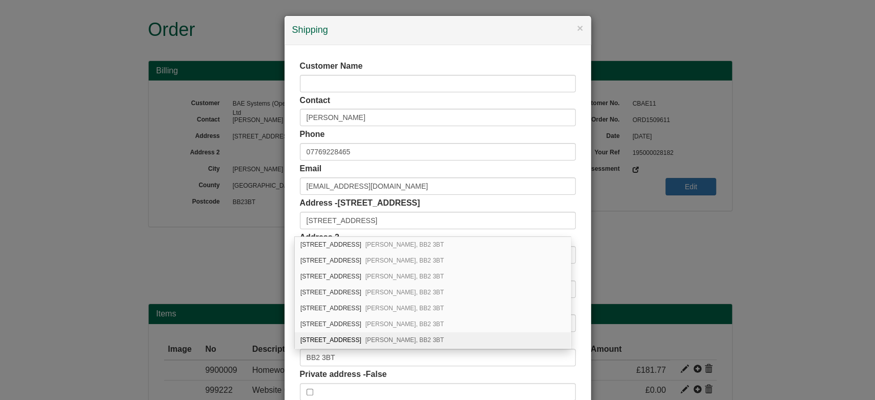
click at [476, 337] on div "23 Morecambe Road Blackburn, BB2 3BT" at bounding box center [433, 340] width 276 height 16
type input "[STREET_ADDRESS]"
type input "[GEOGRAPHIC_DATA]"
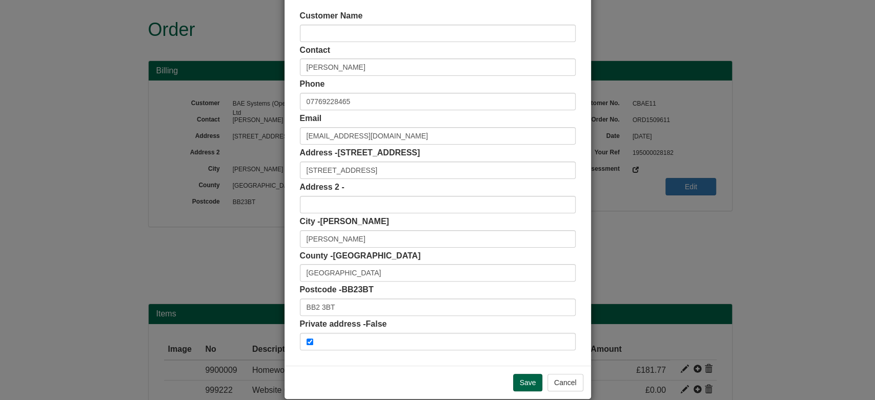
scroll to position [54, 0]
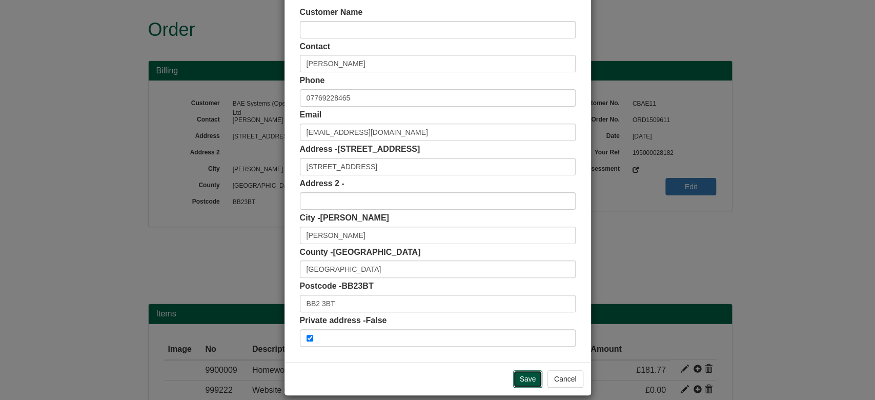
click at [516, 377] on input "Save" at bounding box center [528, 378] width 30 height 17
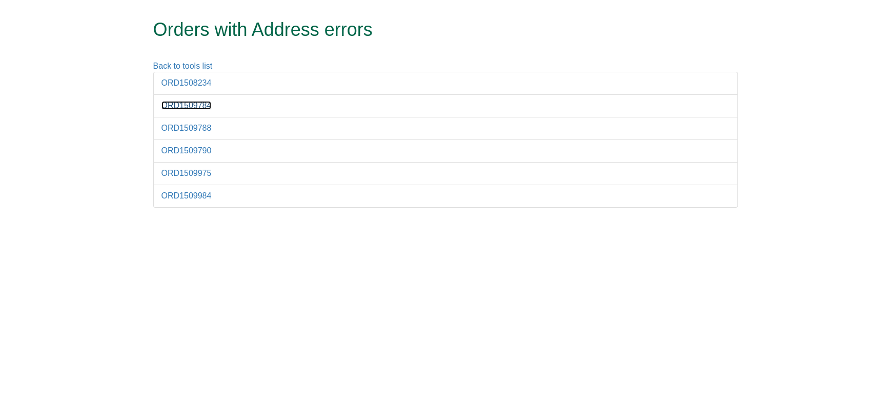
click at [192, 106] on link "ORD1509784" at bounding box center [187, 105] width 50 height 9
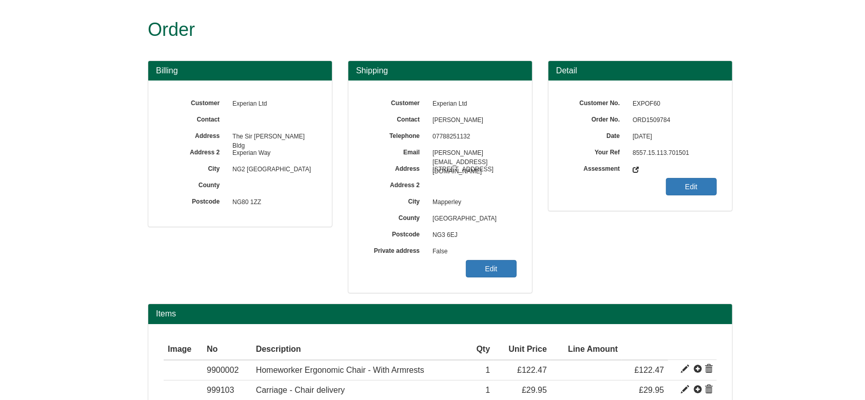
click at [661, 124] on span "ORD1509784" at bounding box center [671, 120] width 89 height 16
copy span "ORD1509784"
click at [489, 266] on link "Edit" at bounding box center [491, 268] width 51 height 17
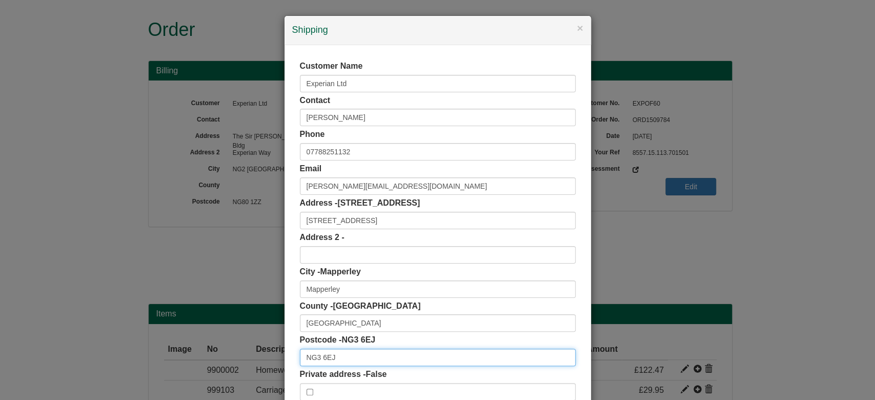
click at [370, 361] on input "NG3 6EJ" at bounding box center [438, 357] width 276 height 17
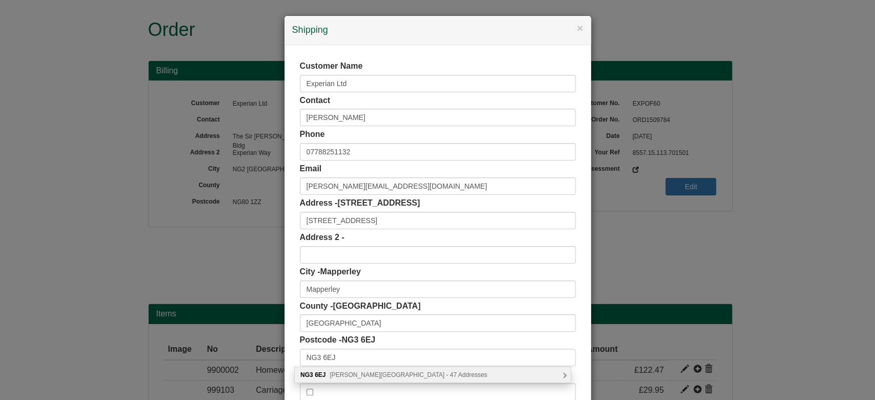
click at [354, 371] on span "Moore Road, Nottingham - 47 Addresses" at bounding box center [408, 374] width 157 height 7
type input "NG3 6EJ"
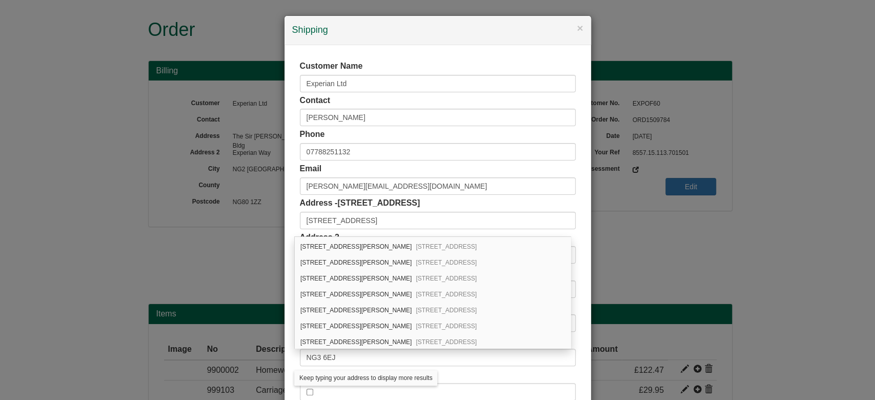
scroll to position [136, 0]
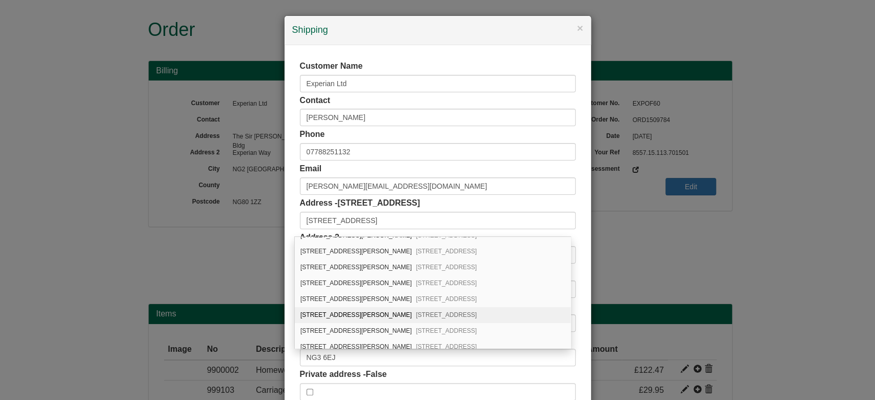
click at [402, 317] on div "76 Moore Road Mapperley, Nottingham, NG3 6EJ" at bounding box center [433, 315] width 276 height 16
type input "76 Moore Road"
type input "Mapperley"
type input "[GEOGRAPHIC_DATA]"
type input "Nottinghamshire"
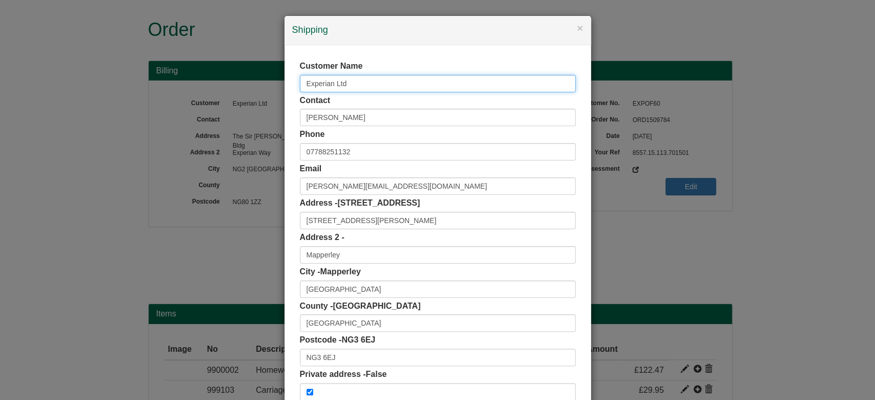
drag, startPoint x: 278, startPoint y: 92, endPoint x: 252, endPoint y: 90, distance: 26.3
click at [252, 90] on div "× Shipping Customer Name Experian Ltd Contact Natalie Degg Phone 07788251132 Em…" at bounding box center [437, 200] width 875 height 400
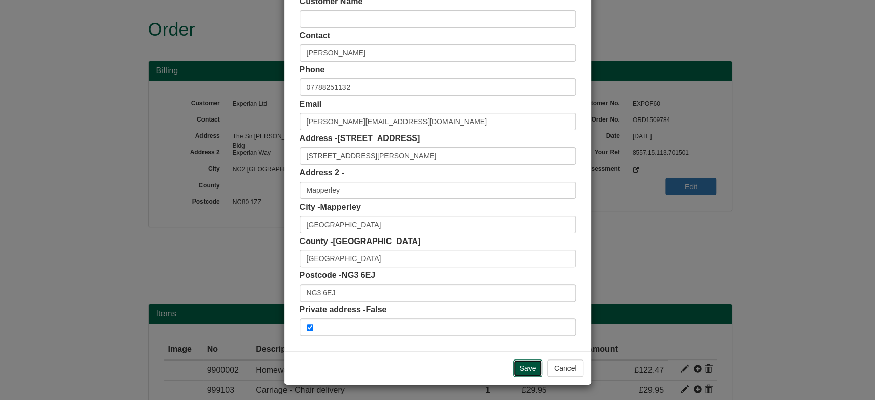
click at [513, 367] on input "Save" at bounding box center [528, 368] width 30 height 17
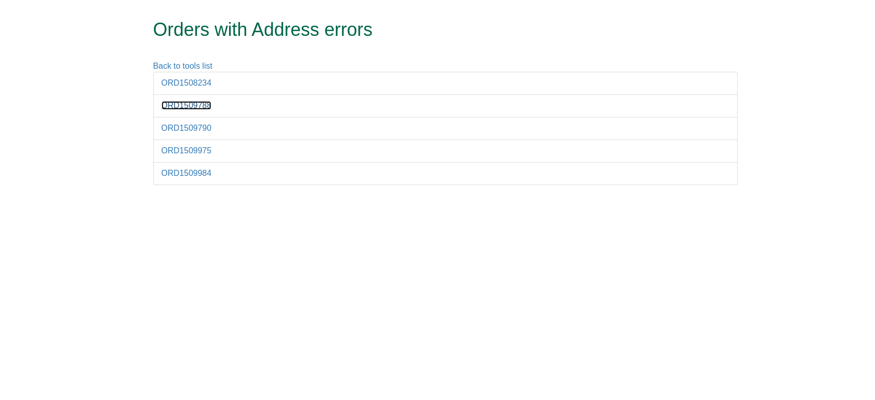
click at [193, 106] on link "ORD1509788" at bounding box center [187, 105] width 50 height 9
click at [202, 107] on link "ORD1509788" at bounding box center [187, 105] width 50 height 9
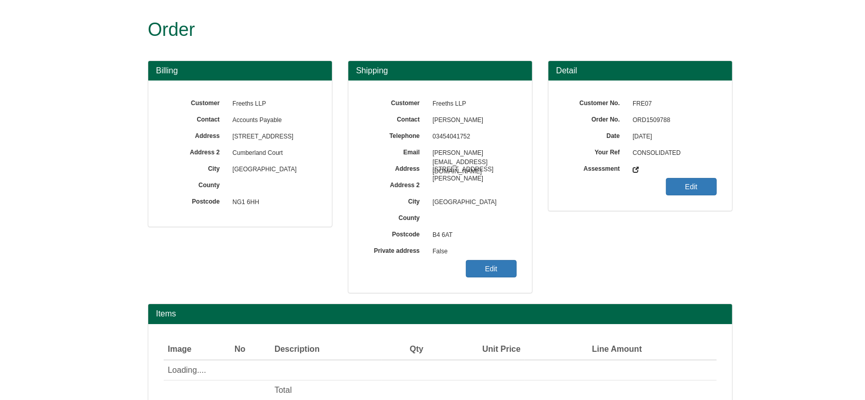
click at [657, 119] on span "ORD1509788" at bounding box center [671, 120] width 89 height 16
copy span "ORD1509788"
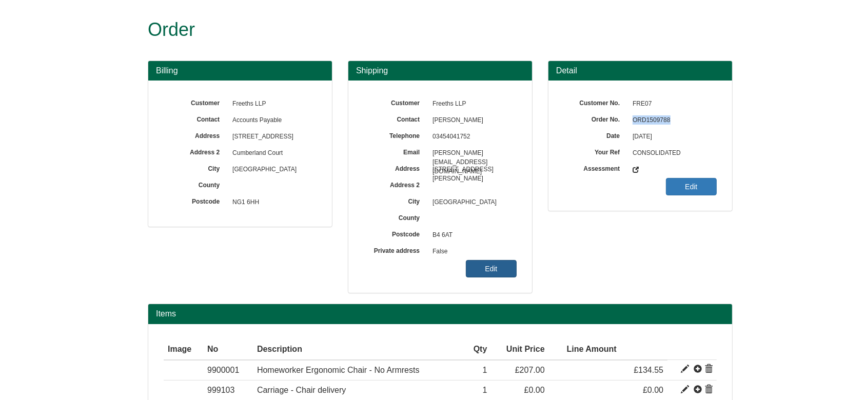
click at [505, 265] on link "Edit" at bounding box center [491, 268] width 51 height 17
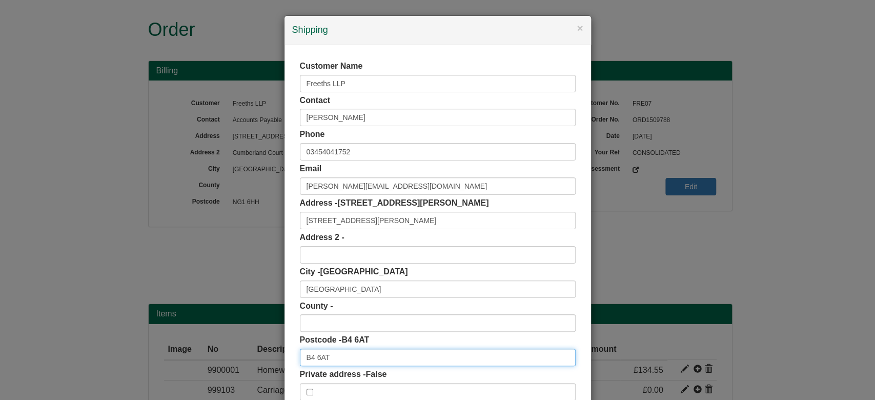
drag, startPoint x: 340, startPoint y: 351, endPoint x: 254, endPoint y: 351, distance: 86.2
click at [254, 351] on div "× Shipping Customer Name Freeths LLP Contact Annie Beurschgens Phone 0345404175…" at bounding box center [437, 200] width 875 height 400
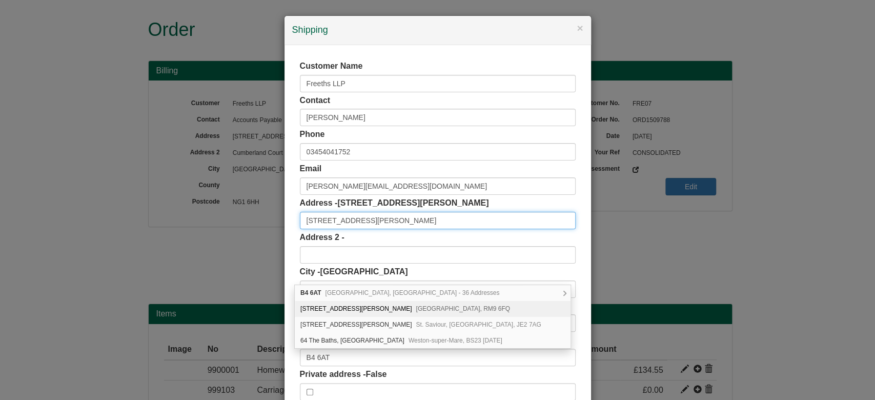
click at [371, 215] on input "62 George Street" at bounding box center [438, 220] width 276 height 17
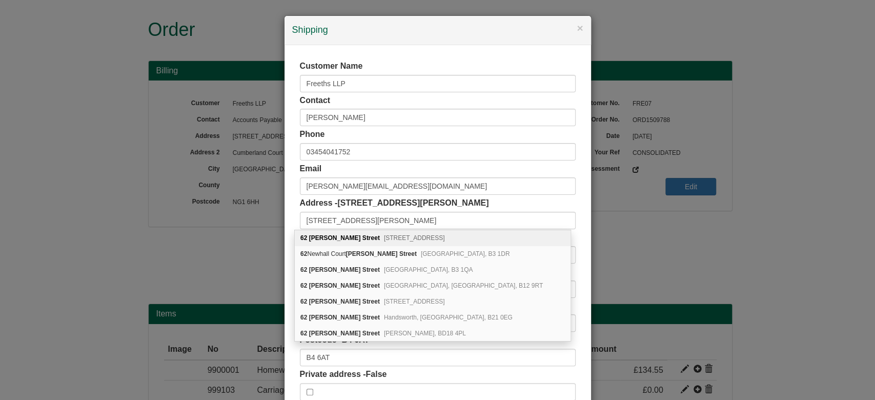
click at [288, 226] on div "Customer Name Freeths LLP Contact Annie Beurschgens Phone 03454041752 Email Ann…" at bounding box center [438, 230] width 307 height 371
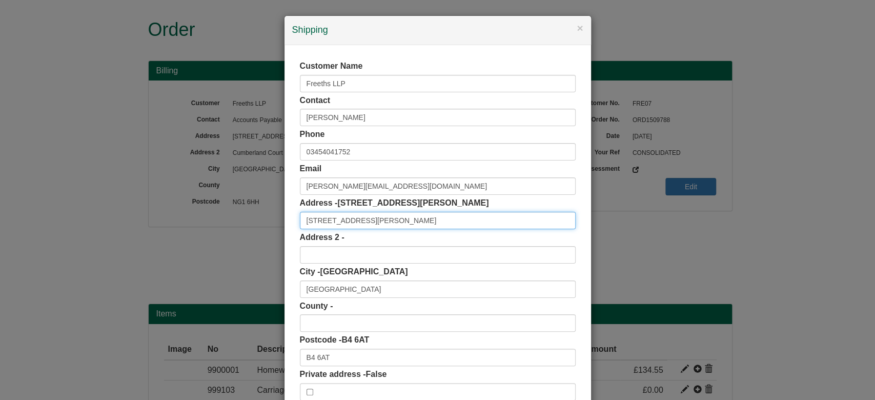
click at [370, 223] on input "62 George Street" at bounding box center [438, 220] width 276 height 17
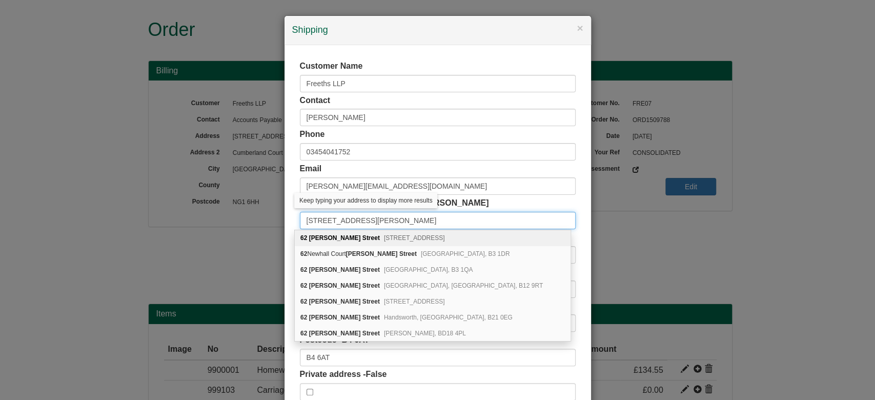
type input "62 George Street"
click at [288, 235] on div "Customer Name Freeths LLP Contact Annie Beurschgens Phone 03454041752 Email Ann…" at bounding box center [438, 230] width 307 height 371
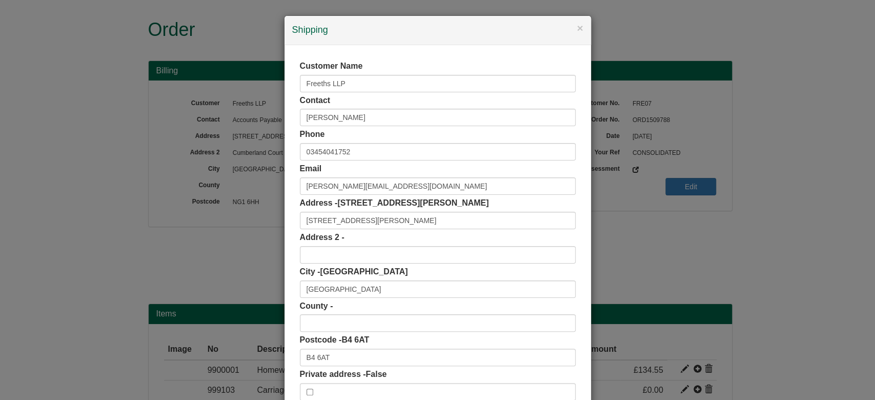
click at [582, 18] on div "× Shipping" at bounding box center [438, 30] width 307 height 29
click at [577, 30] on button "×" at bounding box center [580, 28] width 6 height 11
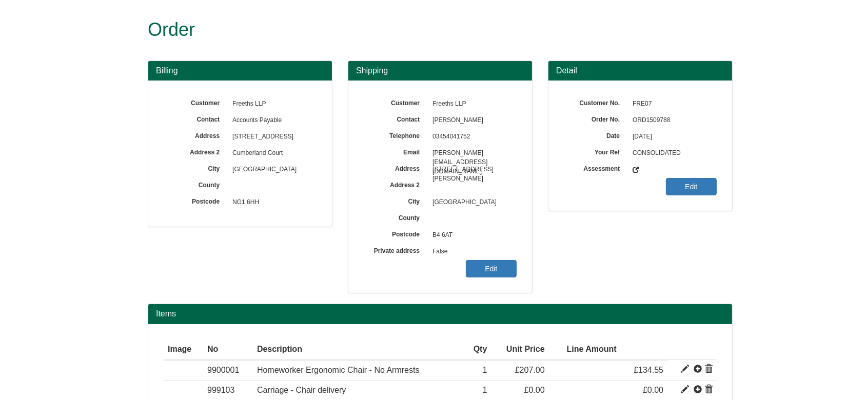
click at [632, 119] on span "ORD1509788" at bounding box center [671, 120] width 89 height 16
copy span "ORD1509788"
click at [483, 261] on link "Edit" at bounding box center [491, 268] width 51 height 17
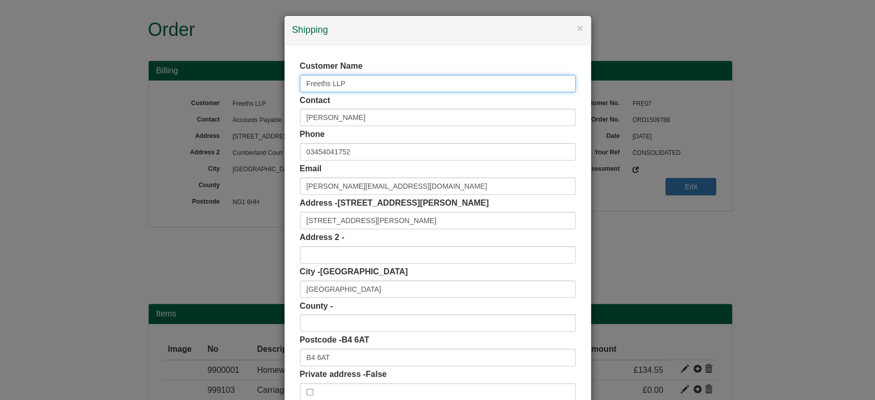
click at [333, 86] on input "Freeths LLP" at bounding box center [438, 83] width 276 height 17
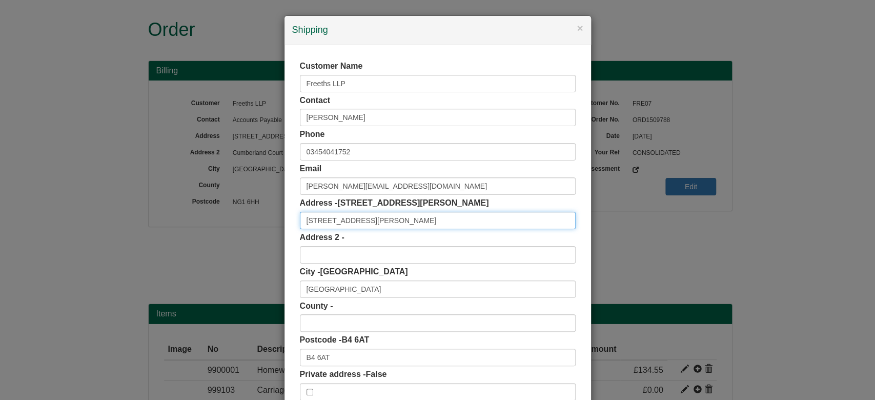
click at [340, 215] on input "62 George Street" at bounding box center [438, 220] width 276 height 17
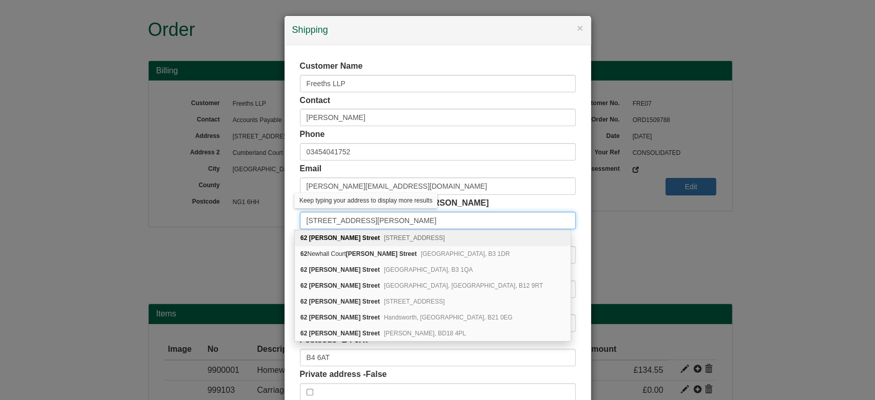
click at [340, 215] on input "62 George Street" at bounding box center [438, 220] width 276 height 17
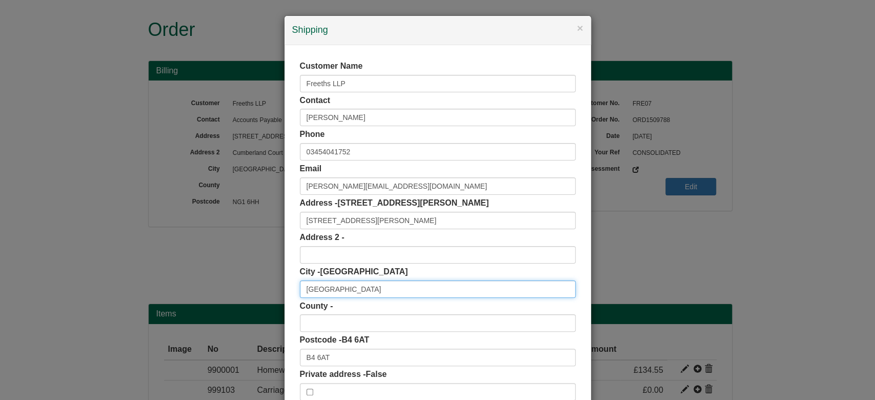
click at [313, 287] on input "Birmingham" at bounding box center [438, 289] width 276 height 17
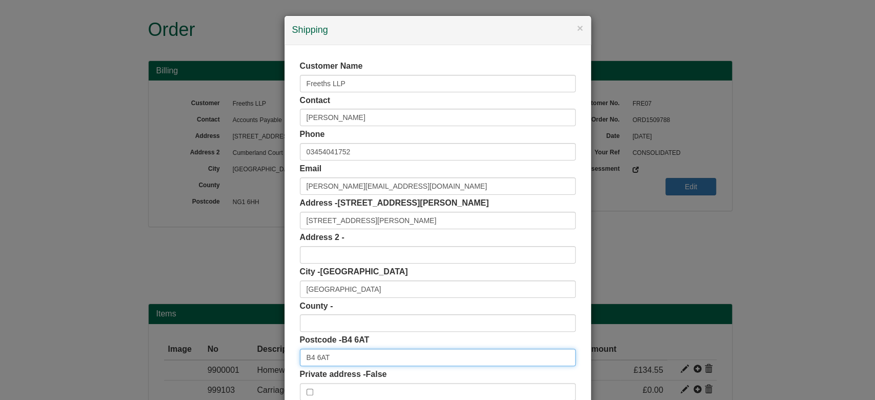
click at [304, 359] on input "B4 6AT" at bounding box center [438, 357] width 276 height 17
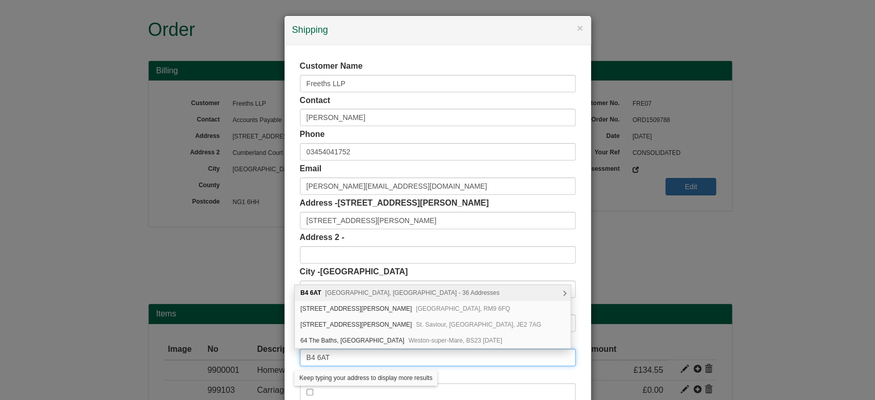
click at [304, 359] on input "B4 6AT" at bounding box center [438, 357] width 276 height 17
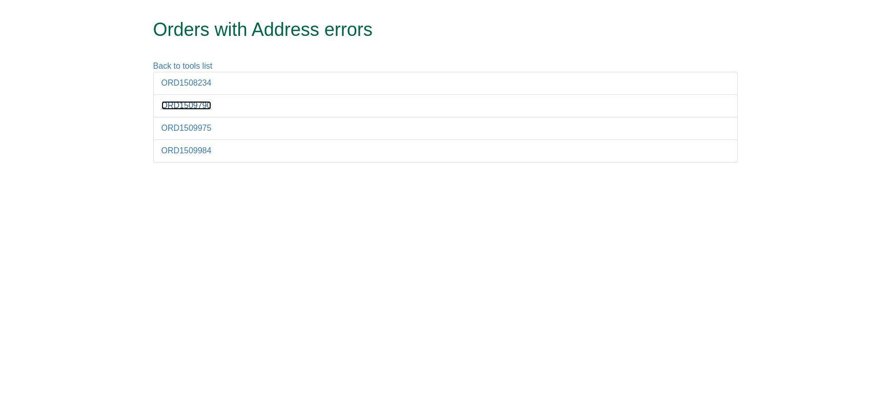
click at [195, 105] on link "ORD1509790" at bounding box center [187, 105] width 50 height 9
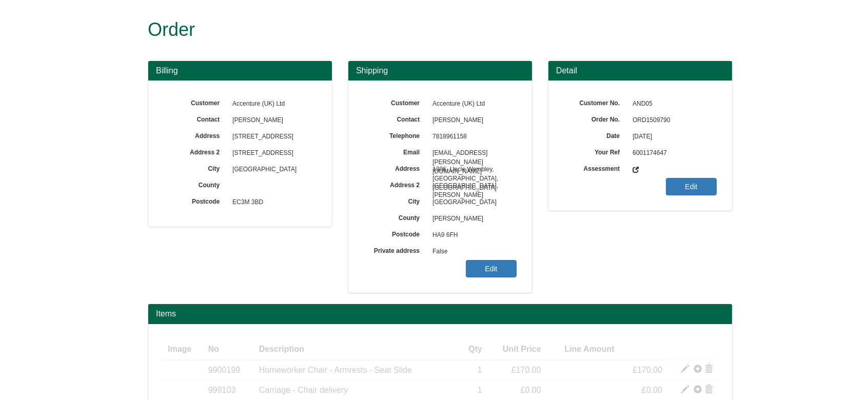
click at [648, 119] on span "ORD1509790" at bounding box center [671, 120] width 89 height 16
copy span "ORD1509790"
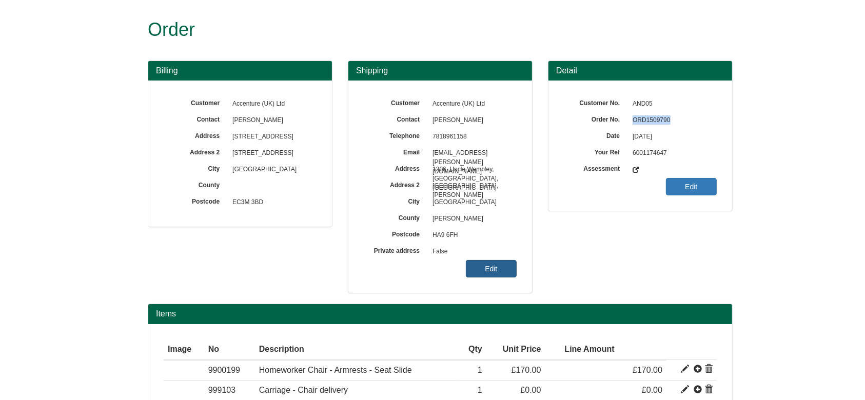
click at [480, 275] on link "Edit" at bounding box center [491, 268] width 51 height 17
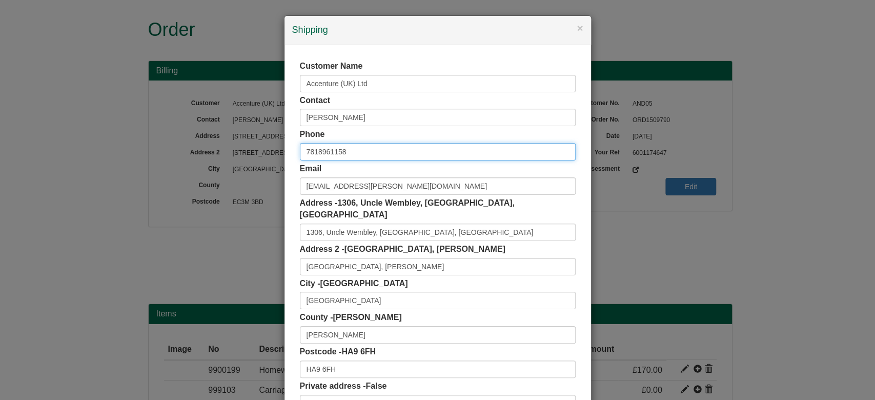
click at [303, 152] on input "7818961158" at bounding box center [438, 151] width 276 height 17
type input "07818961158"
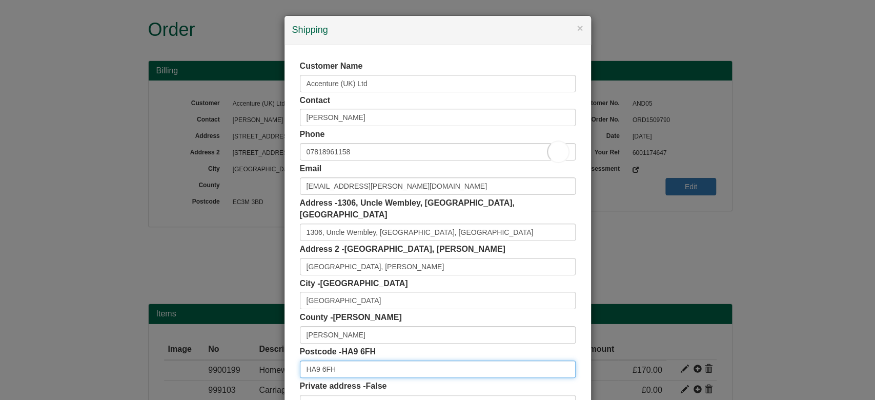
drag, startPoint x: 329, startPoint y: 363, endPoint x: 270, endPoint y: 360, distance: 59.1
click at [270, 360] on div "× Shipping Customer Name Accenture (UK) Ltd Contact Sunil Mulay Phone 078189611…" at bounding box center [437, 200] width 875 height 400
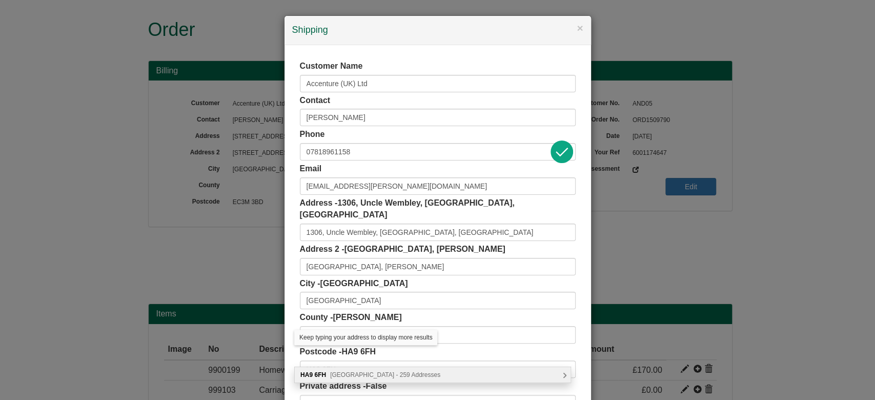
click at [351, 371] on span "Oasis Way, Wembley - 259 Addresses" at bounding box center [385, 374] width 110 height 7
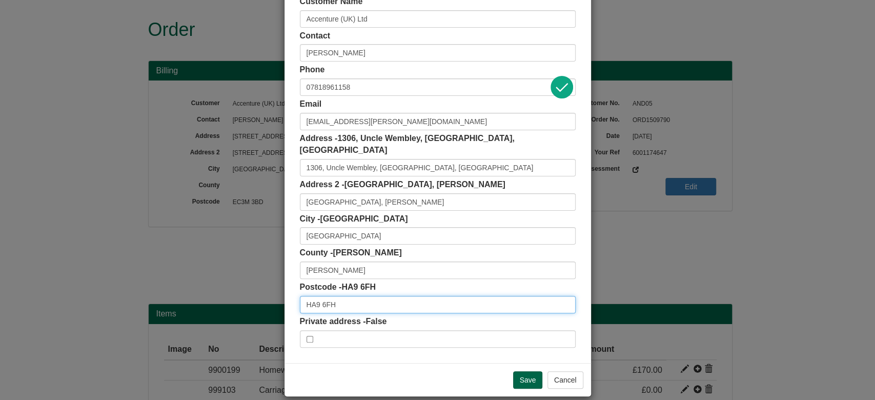
click at [408, 296] on input "HA9 6FH" at bounding box center [438, 304] width 276 height 17
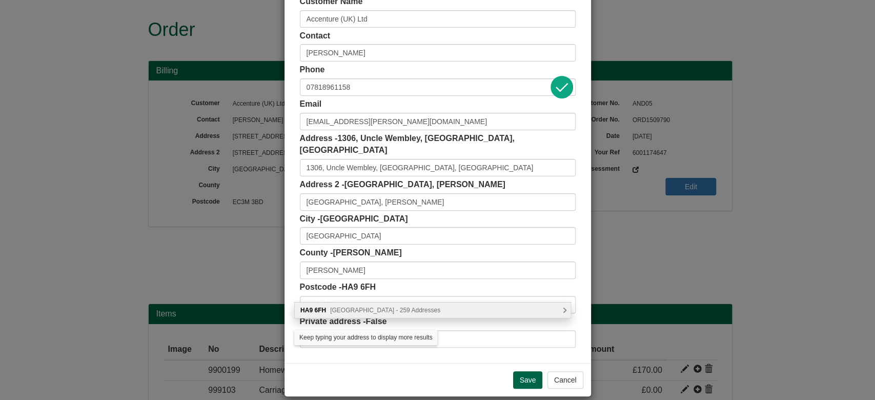
click at [426, 316] on div "HA9 6FH Oasis Way, Wembley - 259 Addresses" at bounding box center [433, 310] width 276 height 15
type input "HA9 6FH"
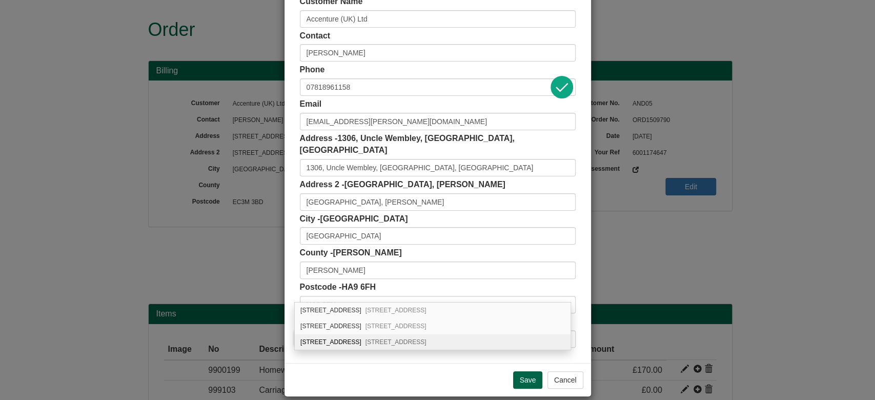
click at [423, 363] on div "Save Cancel" at bounding box center [438, 379] width 307 height 33
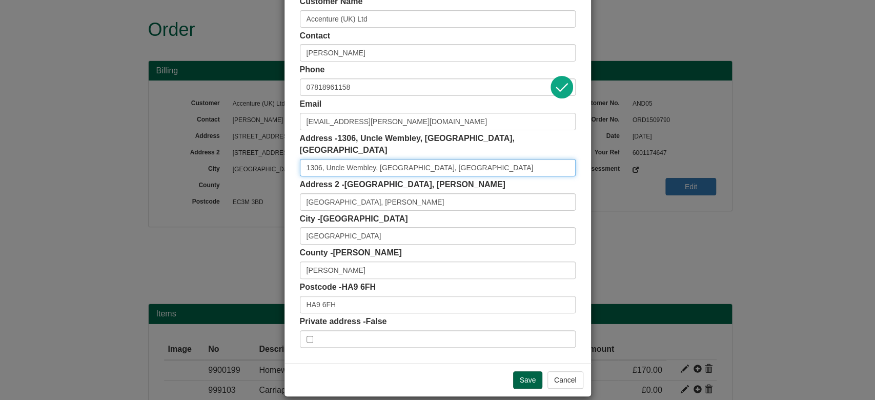
click at [300, 159] on input "1306, Uncle Wembley, Oasis Block B, High Street" at bounding box center [438, 167] width 276 height 17
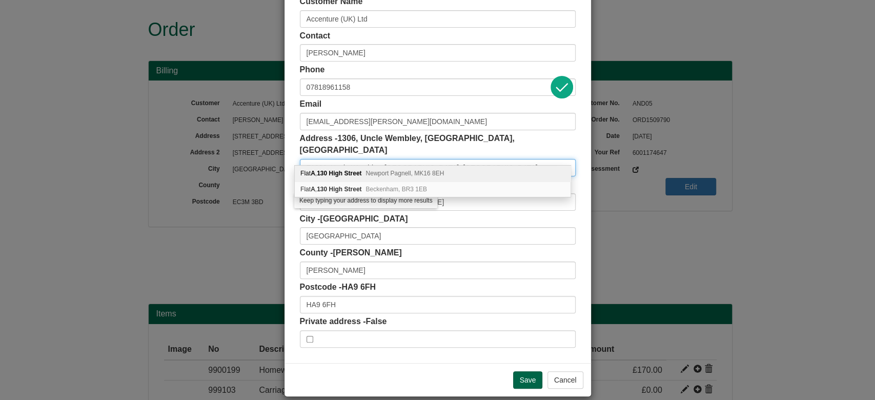
type input "1306, Uncle Wembley, Oasis Block B, High Street"
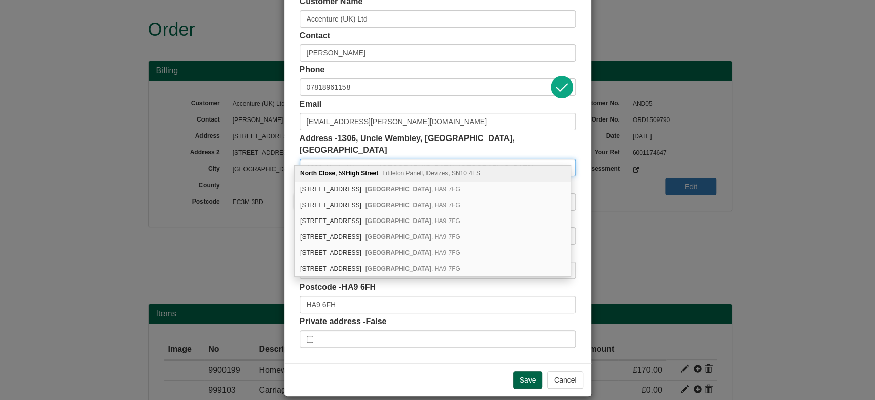
click at [463, 159] on input "1306, Uncle Wembley, Oasis Block B, High Street" at bounding box center [438, 167] width 276 height 17
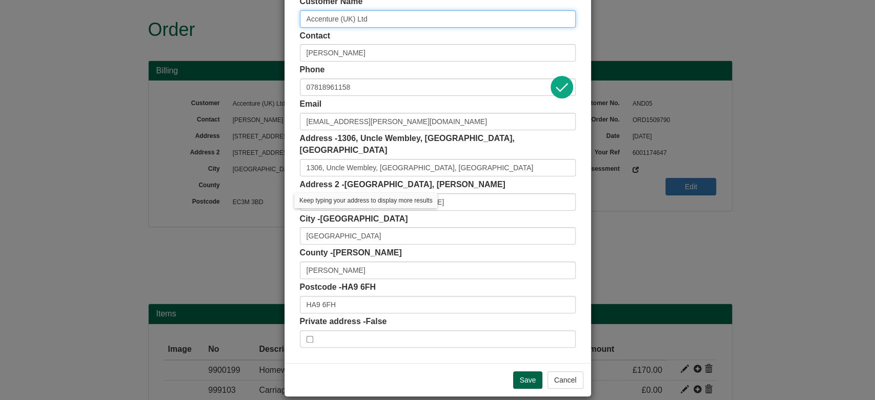
drag, startPoint x: 377, startPoint y: 20, endPoint x: 290, endPoint y: 15, distance: 87.8
click at [290, 15] on div "Customer Name Accenture (UK) Ltd Contact Sunil Mulay Phone 07818961158 Email su…" at bounding box center [438, 172] width 307 height 383
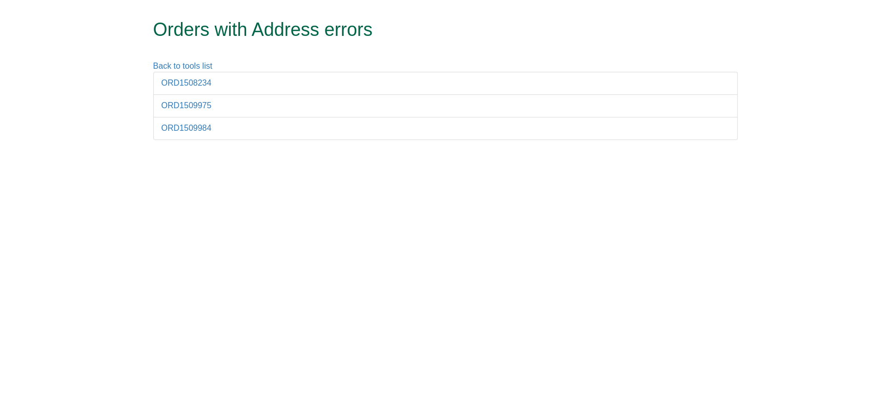
click at [200, 111] on li "ORD1509975" at bounding box center [445, 105] width 585 height 23
click at [193, 109] on link "ORD1509975" at bounding box center [187, 105] width 50 height 9
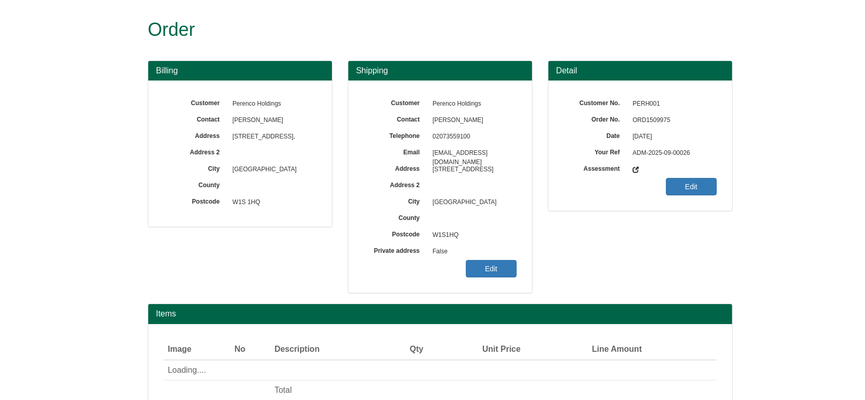
click at [652, 123] on span "ORD1509975" at bounding box center [671, 120] width 89 height 16
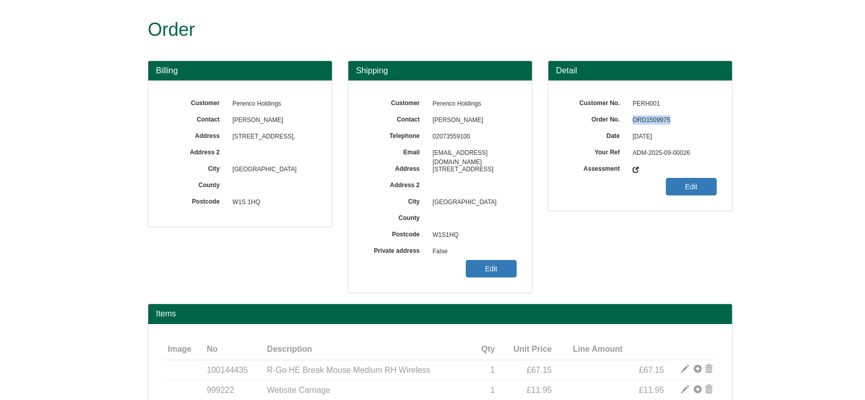
copy span "ORD1509975"
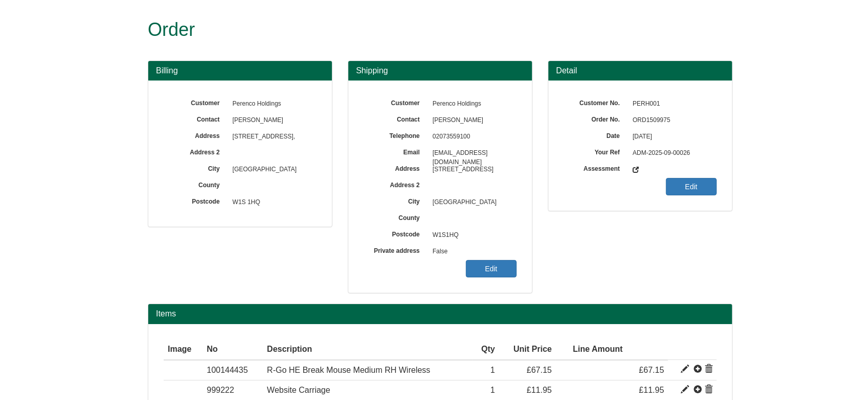
click at [484, 258] on span "False" at bounding box center [471, 252] width 89 height 16
click at [485, 266] on link "Edit" at bounding box center [491, 268] width 51 height 17
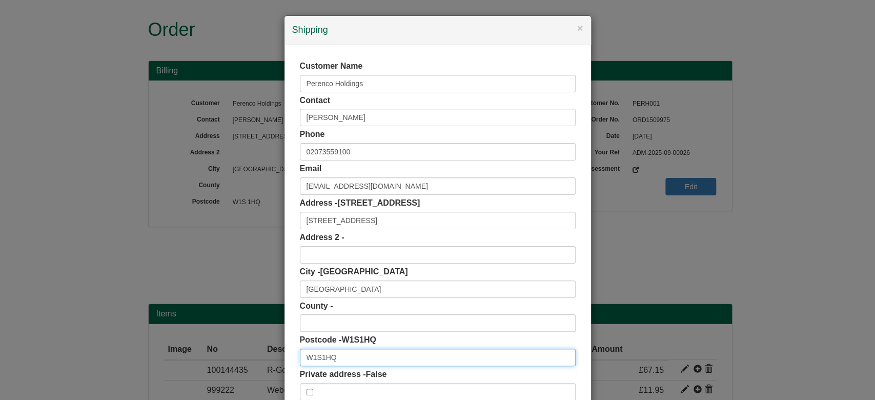
click at [316, 357] on input "W1S1HQ" at bounding box center [438, 357] width 276 height 17
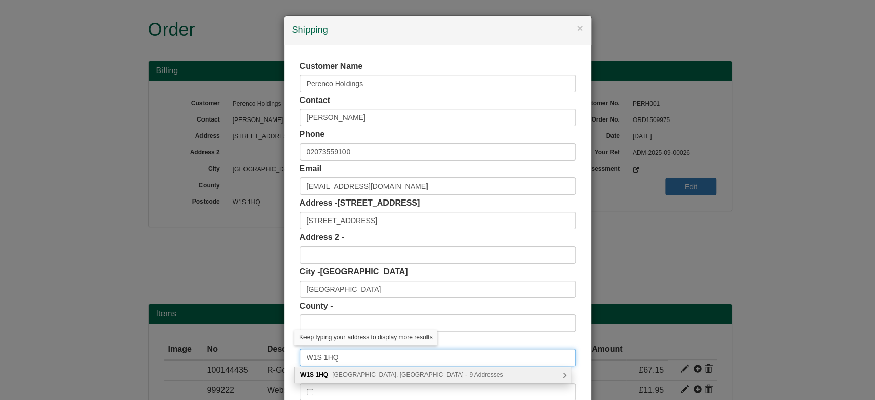
type input "W1S 1HQ"
click at [339, 373] on span "Hanover Square, London - 9 Addresses" at bounding box center [417, 374] width 171 height 7
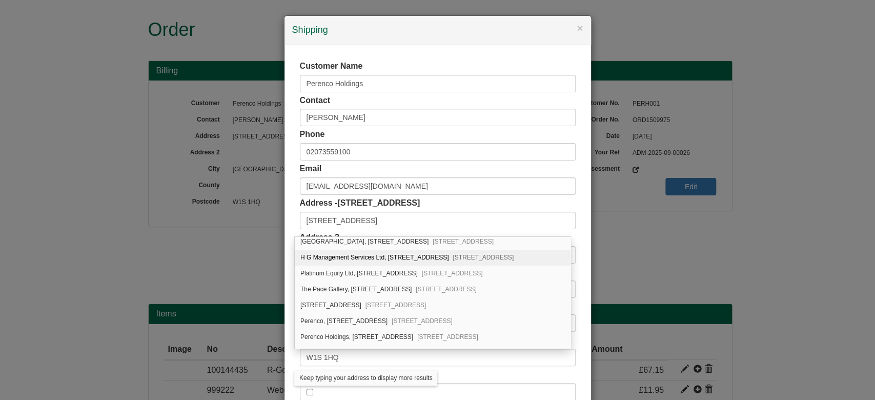
scroll to position [22, 0]
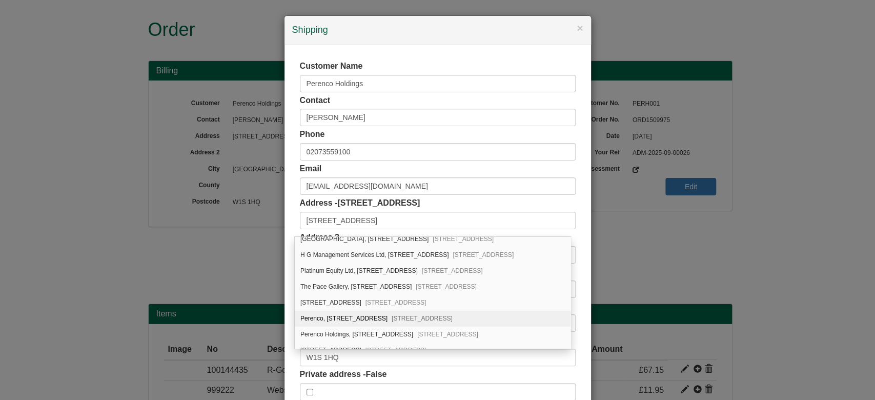
click at [467, 316] on div "Perenco, 8 Hanover Square London, W1S 1HQ" at bounding box center [433, 319] width 276 height 16
type input "Perenco"
type input "8 Hanover Square"
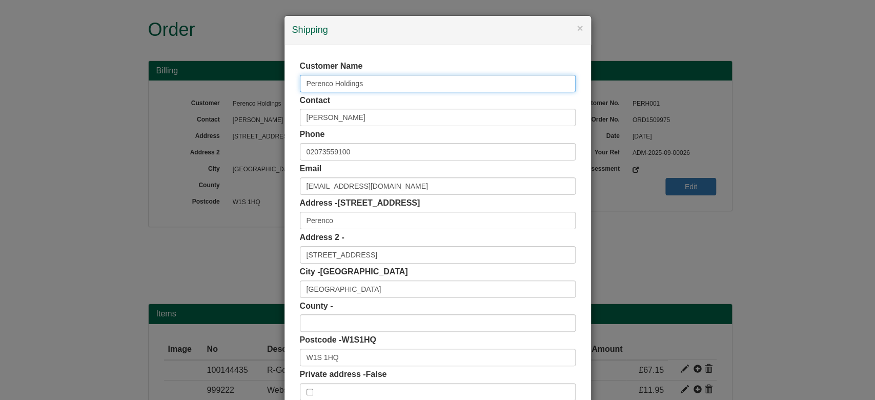
drag, startPoint x: 427, startPoint y: 82, endPoint x: 262, endPoint y: 90, distance: 165.3
click at [262, 90] on div "× Shipping Customer Name Perenco Holdings Contact Molly Howard-Smith Phone 0207…" at bounding box center [437, 200] width 875 height 400
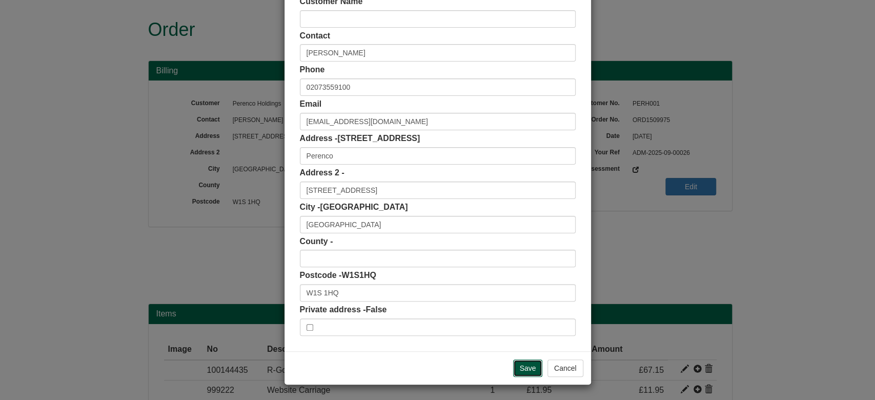
click at [513, 374] on input "Save" at bounding box center [528, 368] width 30 height 17
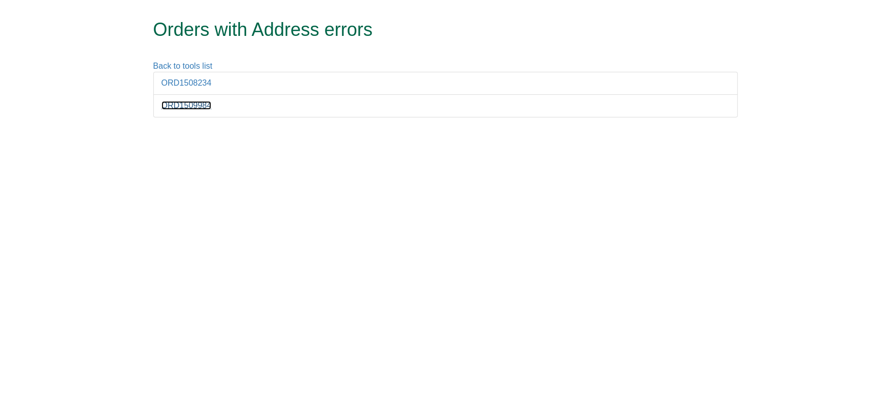
click at [186, 103] on link "ORD1509984" at bounding box center [187, 105] width 50 height 9
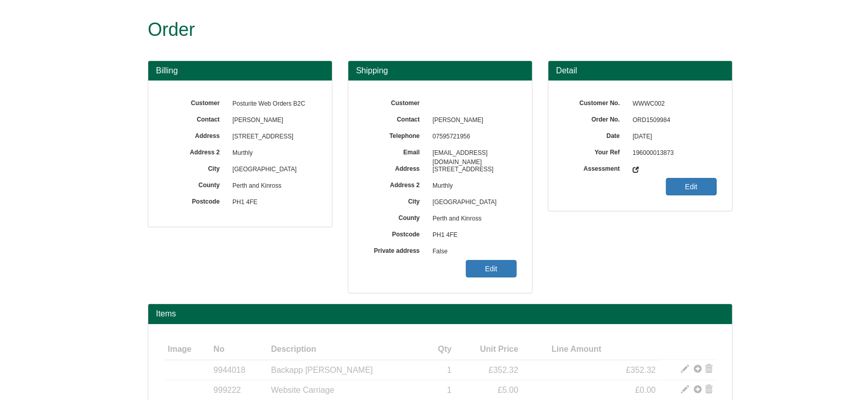
click at [646, 125] on span "ORD1509984" at bounding box center [671, 120] width 89 height 16
copy span "ORD1509984"
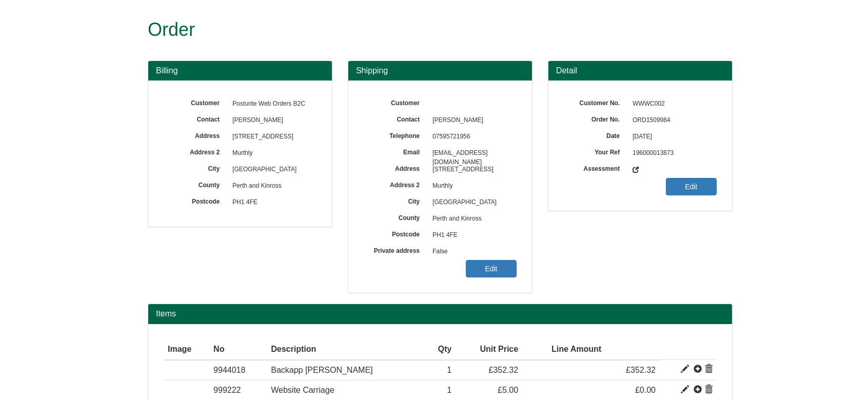
click at [522, 267] on div "Customer Contact Graham Johnston Telephone 07595721956 Email gjrjohnston@btinte…" at bounding box center [440, 187] width 184 height 212
click at [503, 263] on link "Edit" at bounding box center [491, 268] width 51 height 17
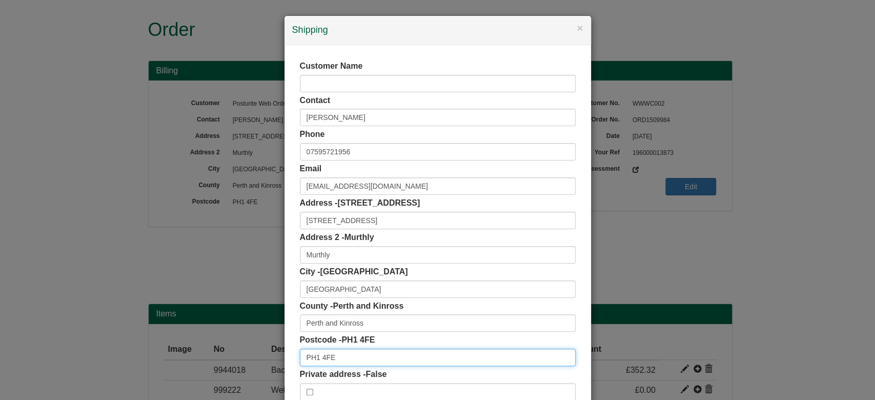
drag, startPoint x: 339, startPoint y: 361, endPoint x: 186, endPoint y: 375, distance: 154.0
click at [186, 375] on div "× Shipping Customer Name Contact Graham Johnston Phone 07595721956 Email gjrjoh…" at bounding box center [437, 200] width 875 height 400
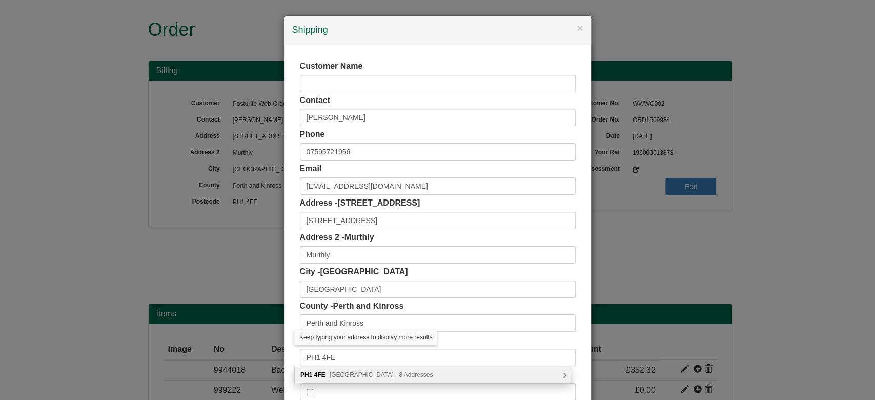
click at [346, 370] on div "PH1 4FE Macduff Way, Perth - 8 Addresses" at bounding box center [433, 374] width 276 height 15
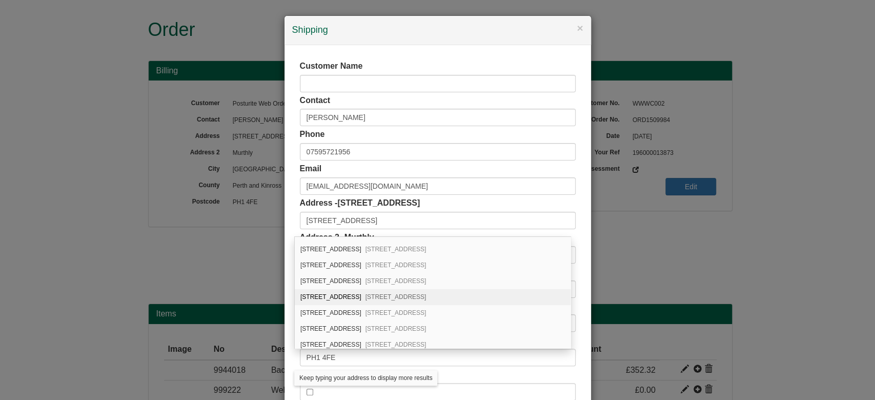
scroll to position [14, 0]
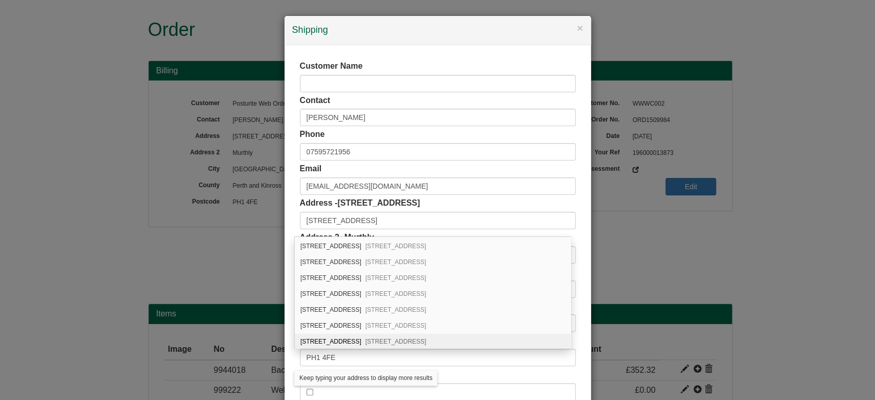
click at [389, 342] on span "Murthly, Perth, PH1 4FE" at bounding box center [396, 341] width 61 height 7
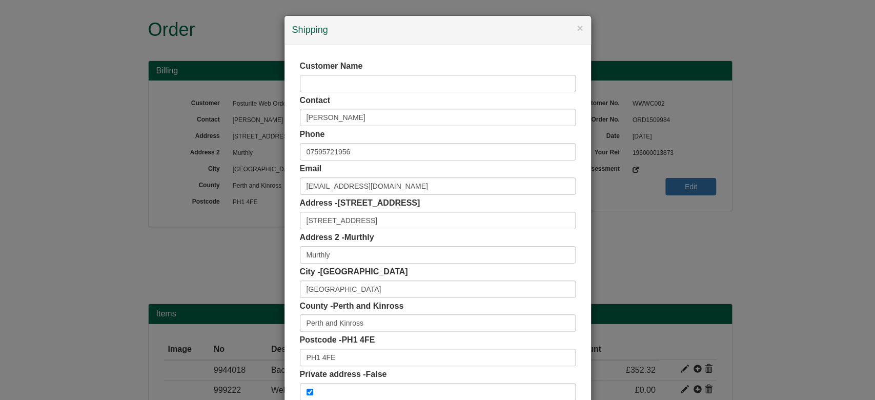
scroll to position [65, 0]
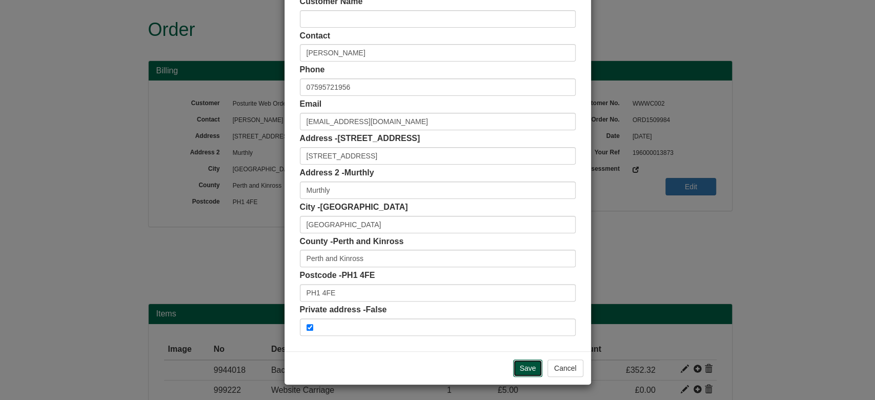
click at [514, 371] on input "Save" at bounding box center [528, 368] width 30 height 17
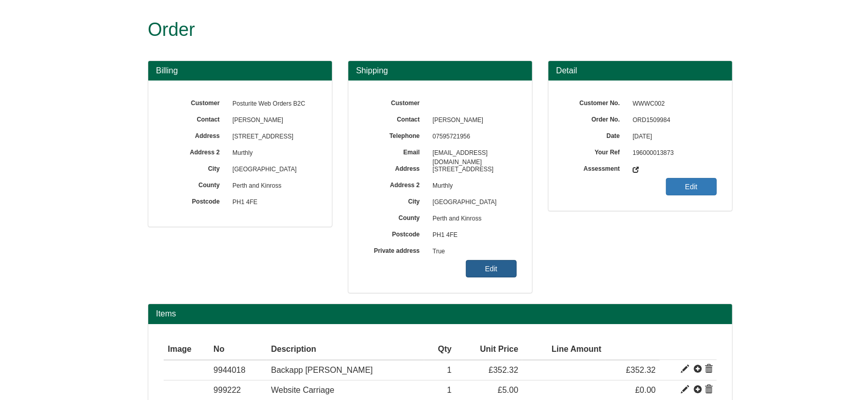
click at [497, 261] on link "Edit" at bounding box center [491, 268] width 51 height 17
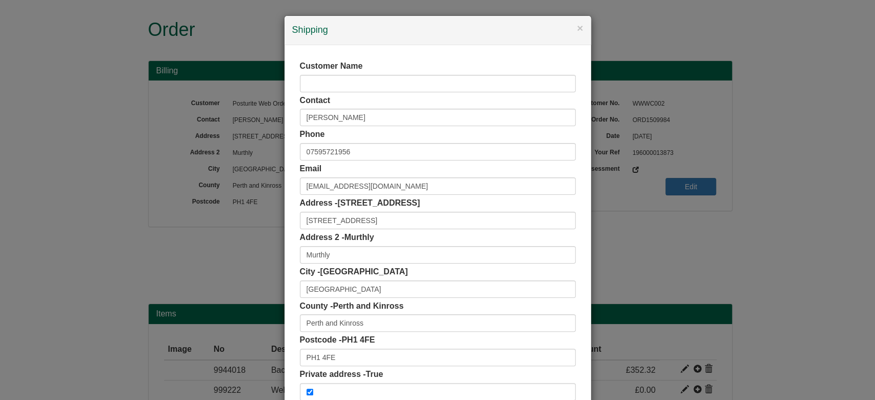
scroll to position [65, 0]
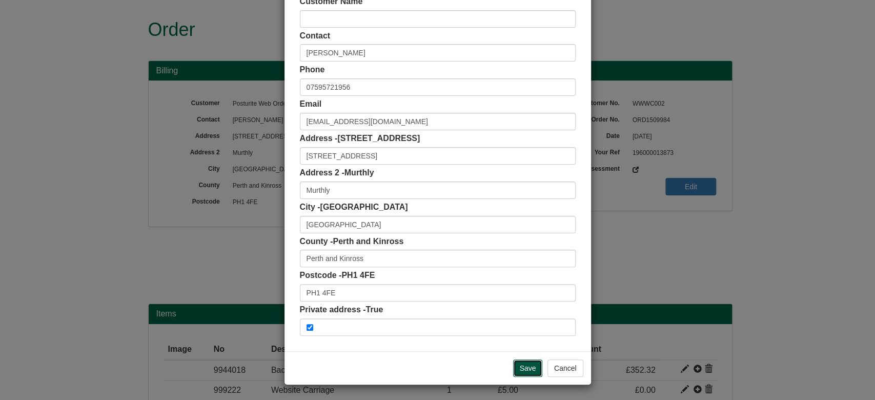
click at [524, 372] on input "Save" at bounding box center [528, 368] width 30 height 17
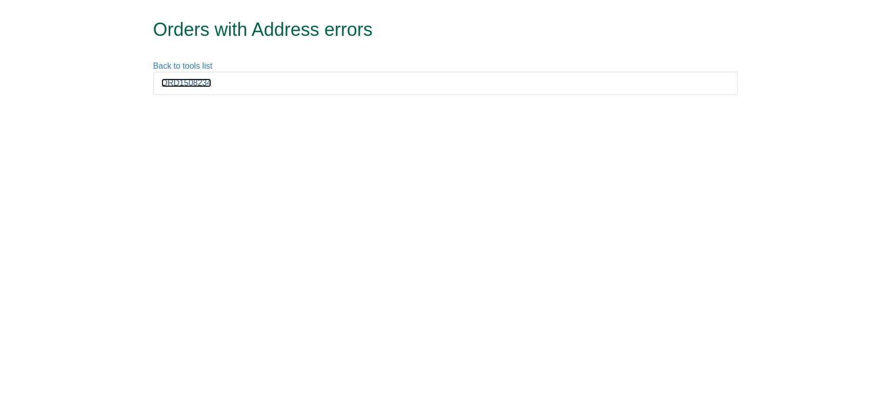
click at [200, 81] on link "ORD1508234" at bounding box center [187, 82] width 50 height 9
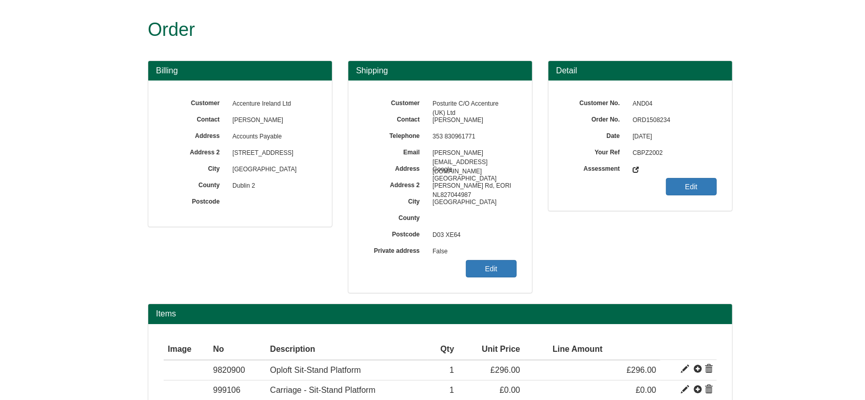
click at [647, 121] on span "ORD1508234" at bounding box center [671, 120] width 89 height 16
copy span "ORD1508234"
